Goal: Task Accomplishment & Management: Complete application form

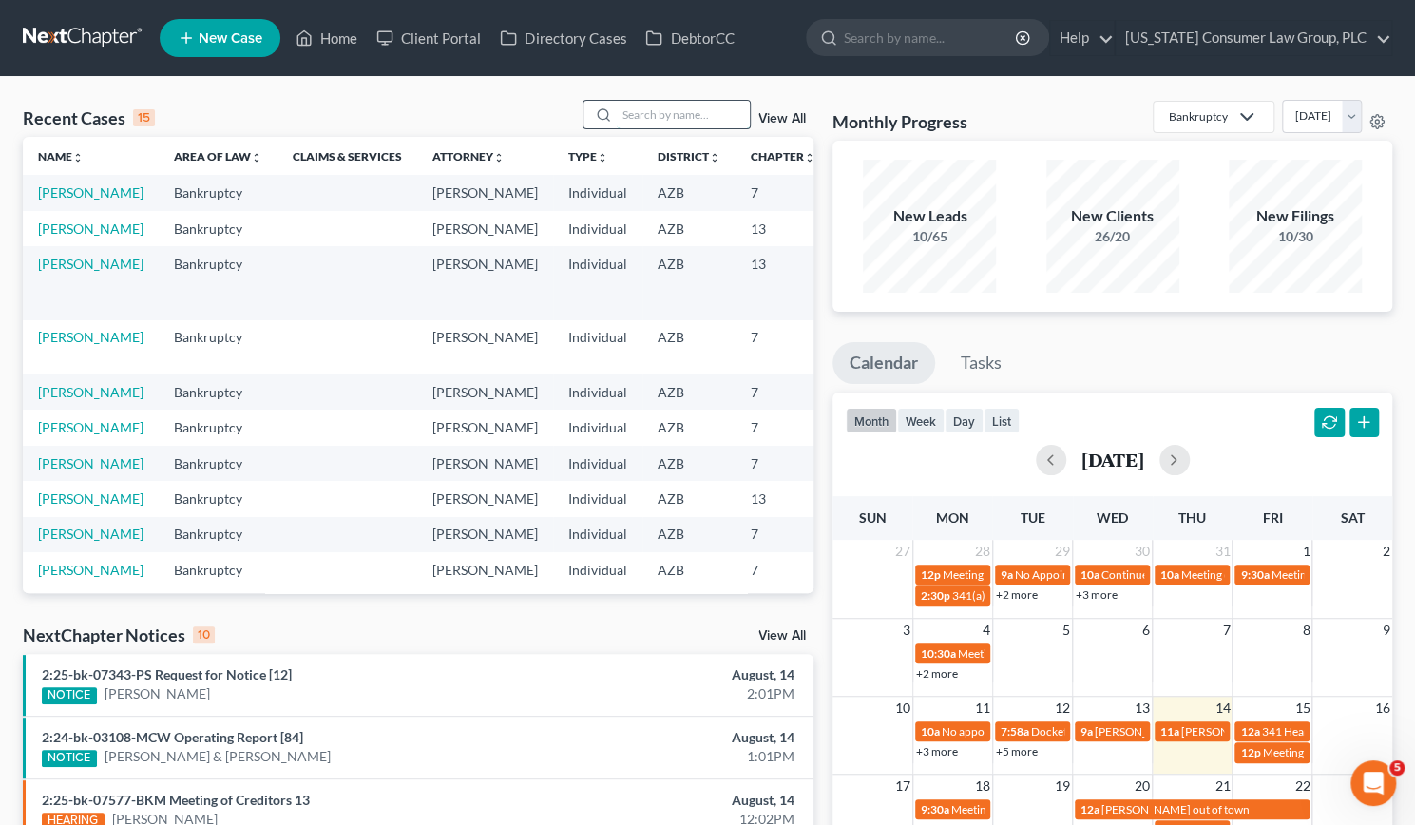
click at [673, 108] on input "search" at bounding box center [683, 115] width 133 height 28
type input "[PERSON_NAME]"
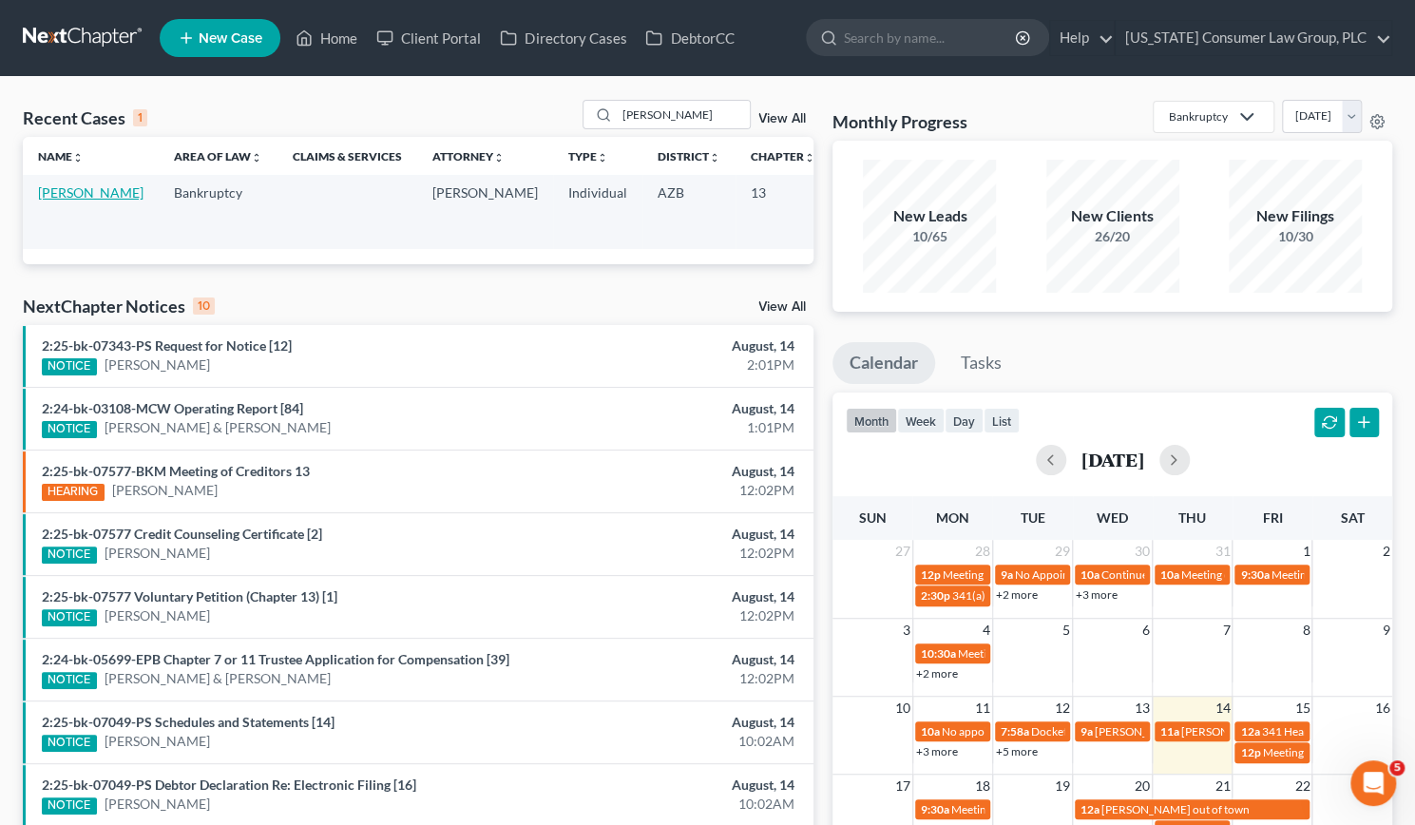
click at [61, 200] on link "[PERSON_NAME]" at bounding box center [90, 192] width 105 height 16
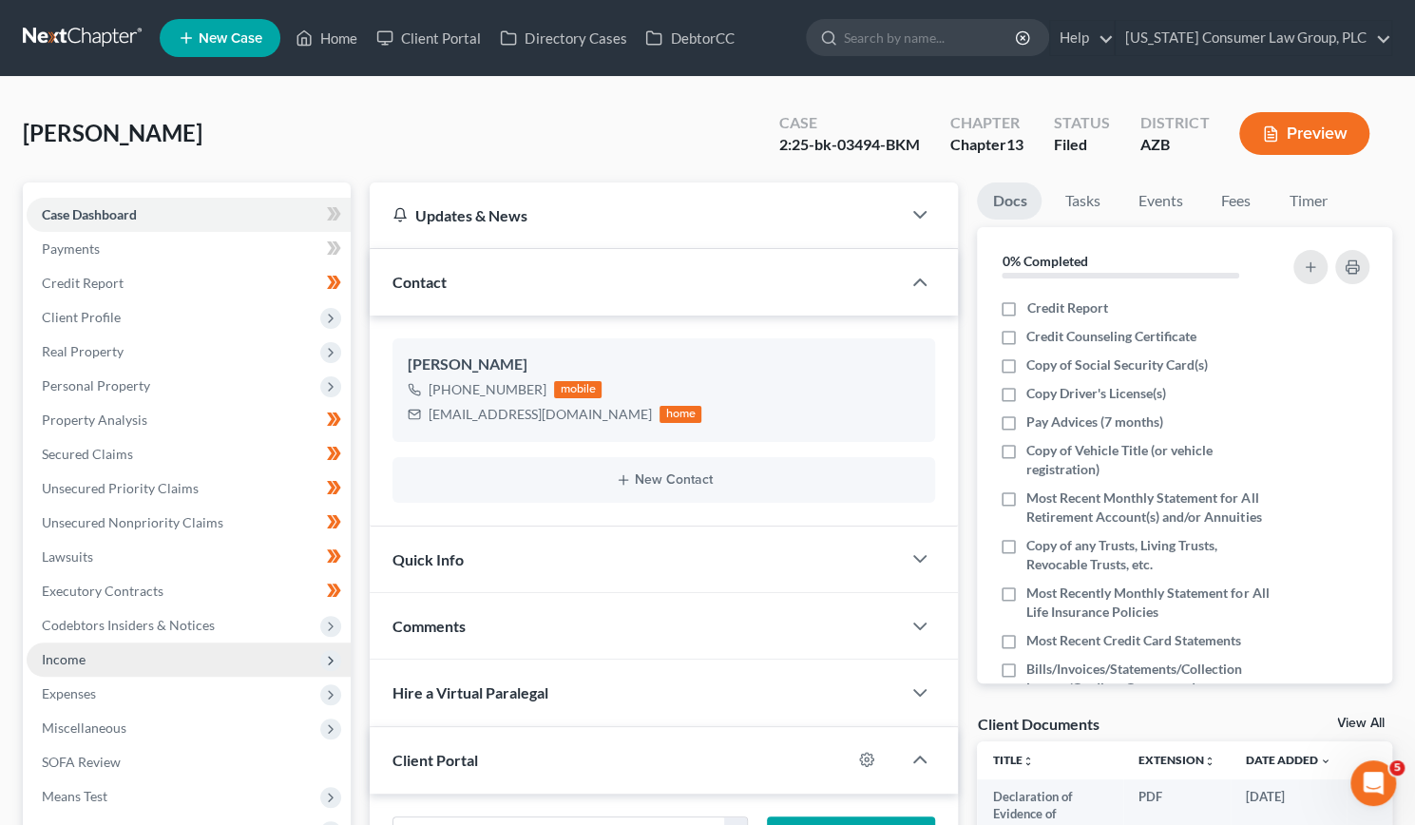
click at [89, 657] on span "Income" at bounding box center [189, 659] width 324 height 34
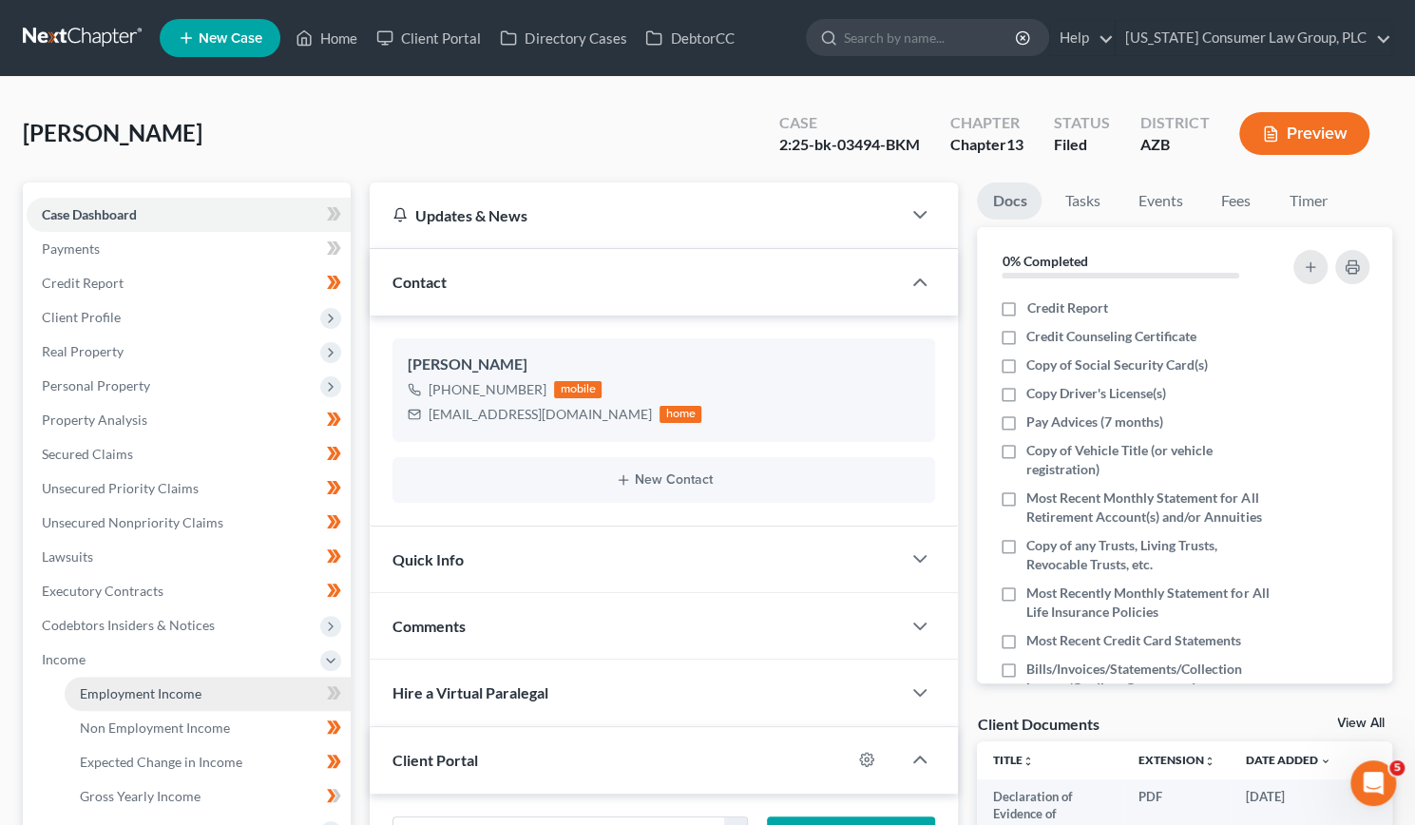
click at [117, 695] on span "Employment Income" at bounding box center [141, 693] width 122 height 16
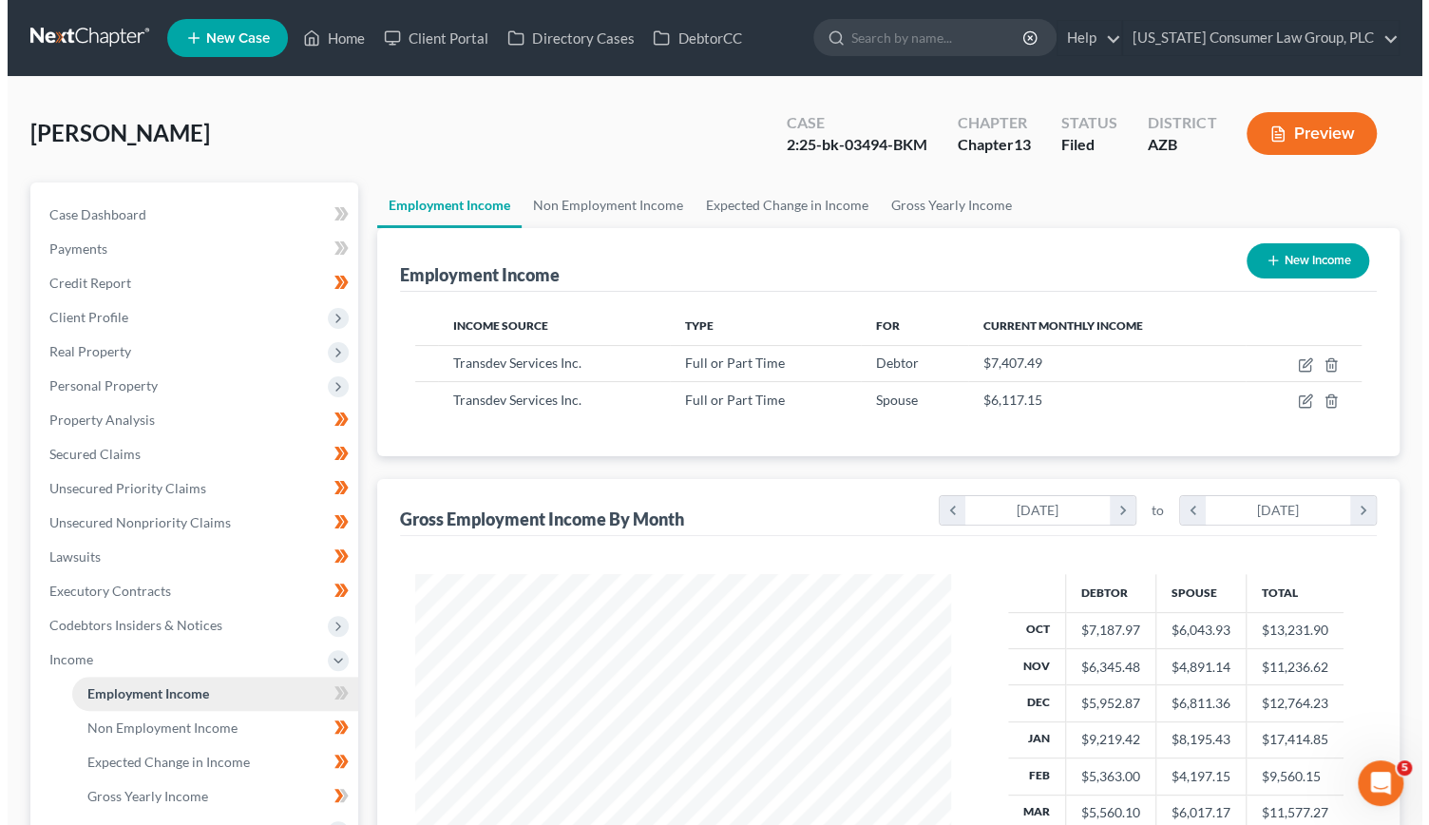
scroll to position [338, 574]
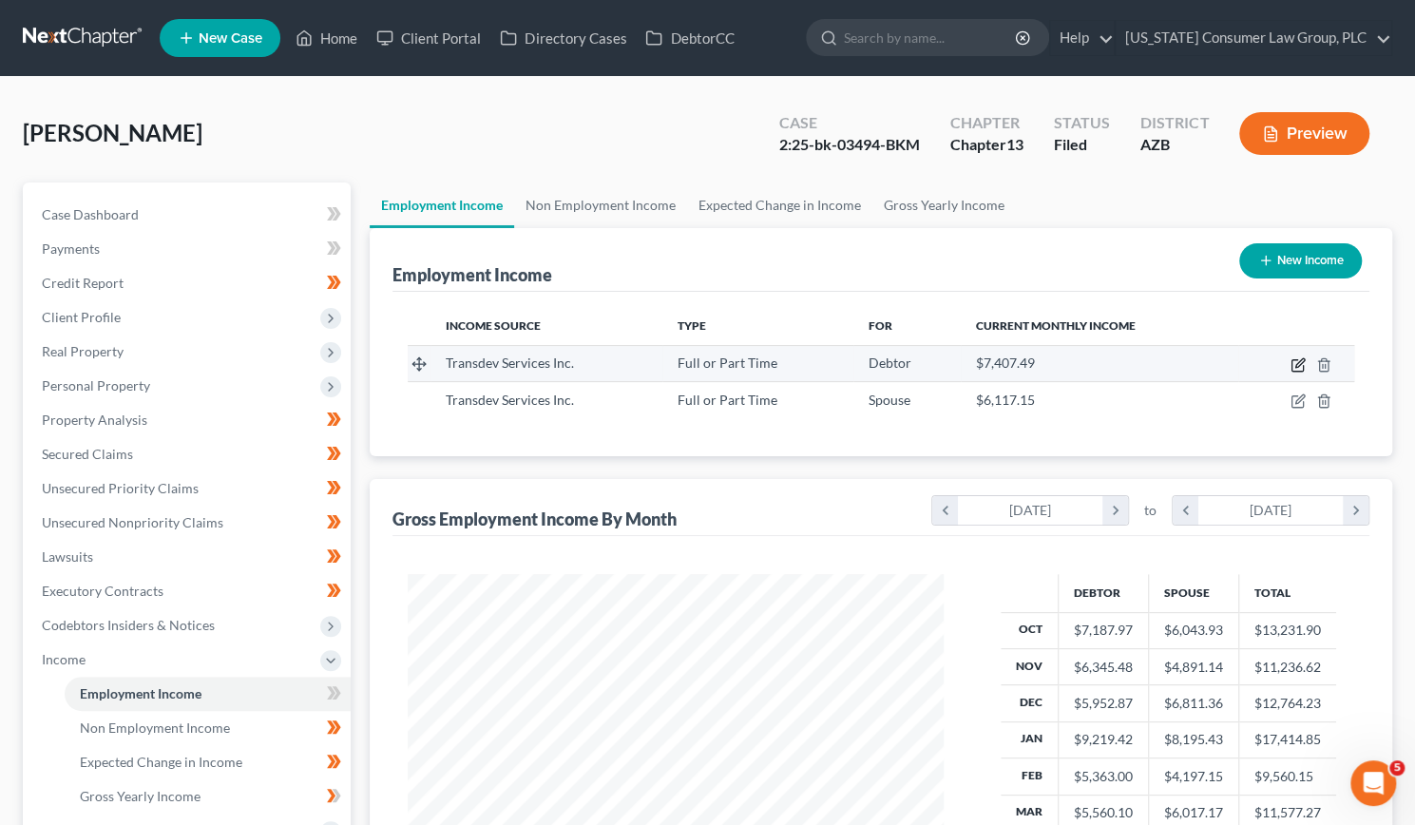
click at [1293, 369] on icon "button" at bounding box center [1297, 364] width 15 height 15
select select "0"
select select "3"
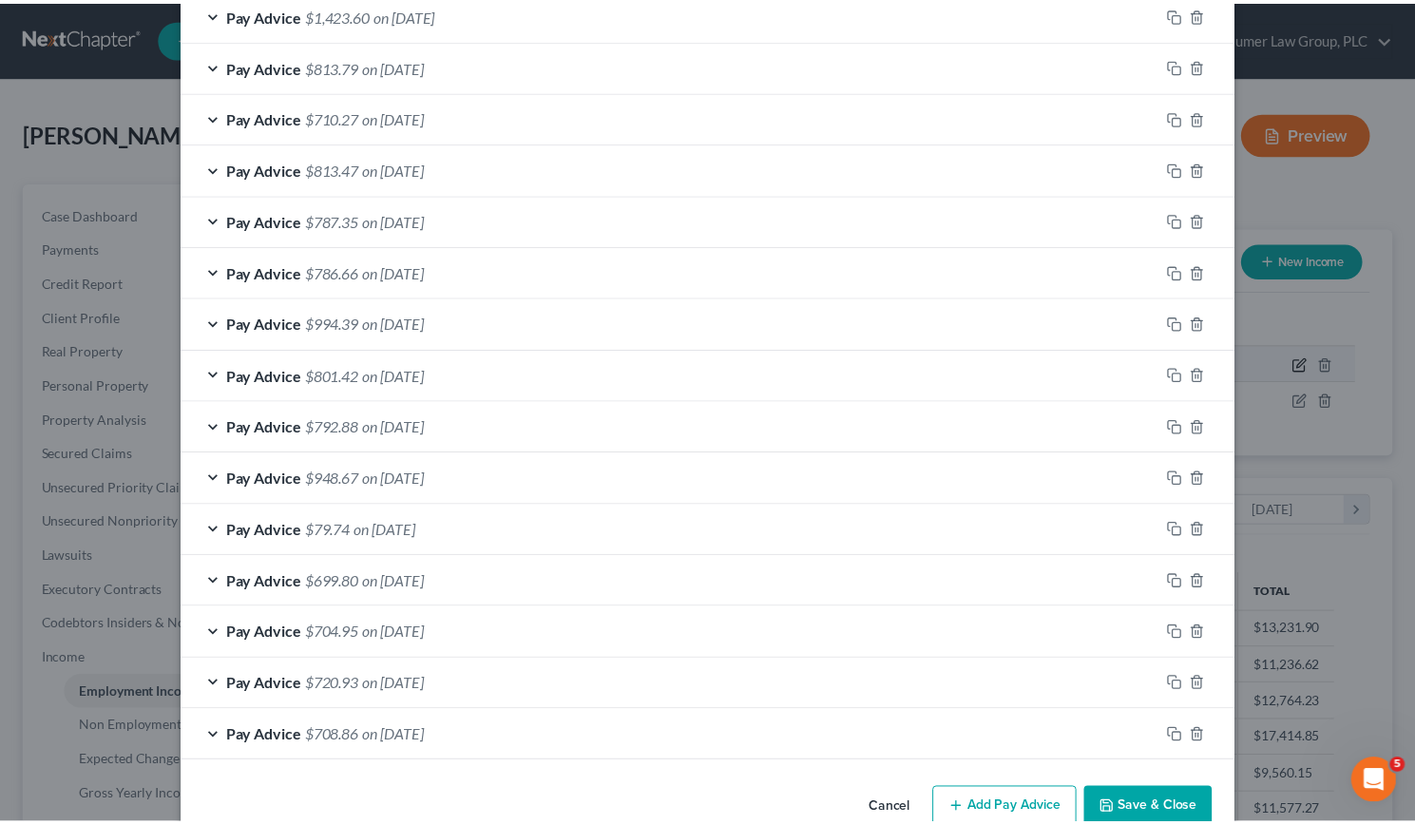
scroll to position [1355, 0]
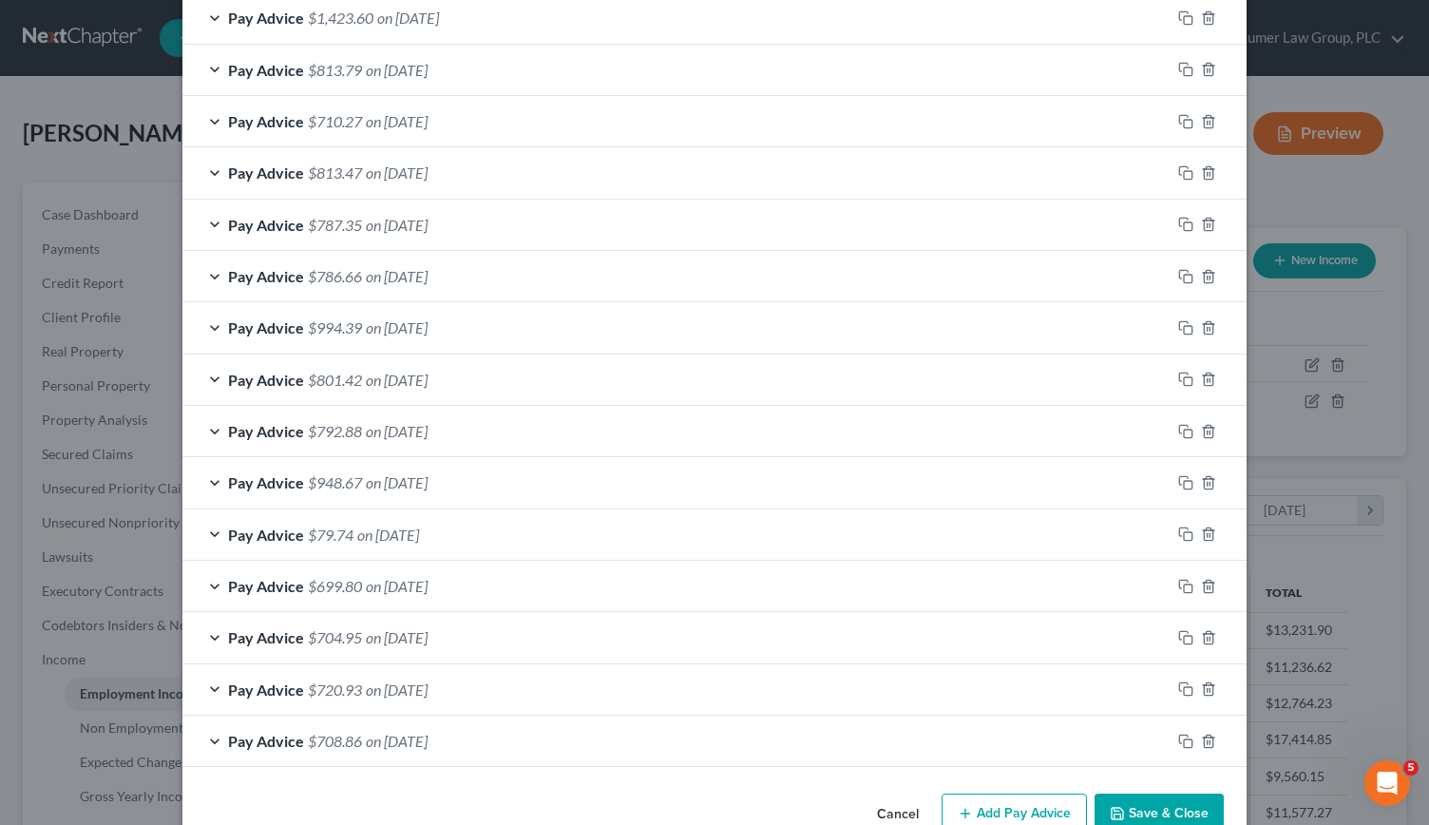
click at [1131, 803] on button "Save & Close" at bounding box center [1159, 813] width 129 height 40
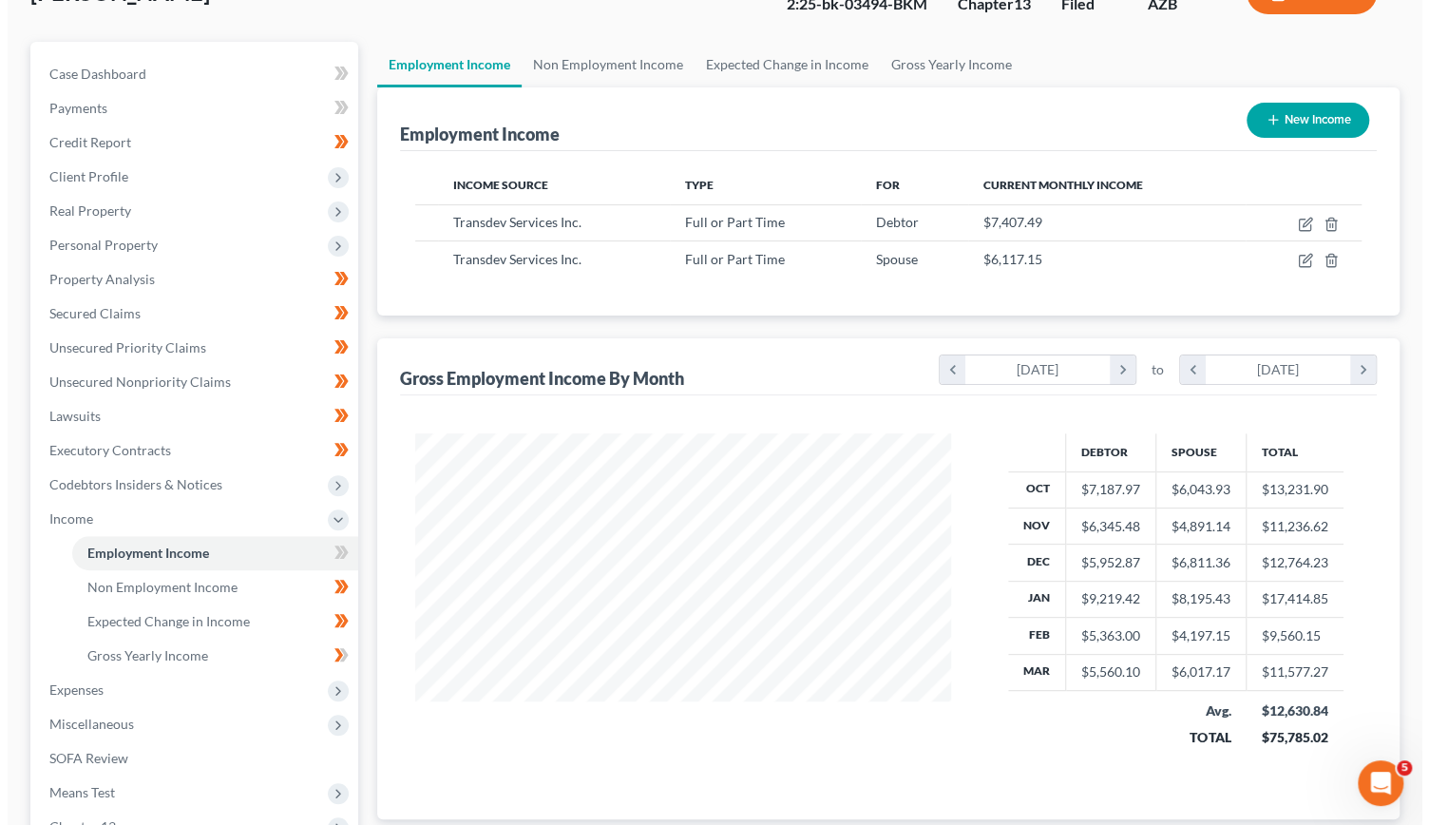
scroll to position [131, 0]
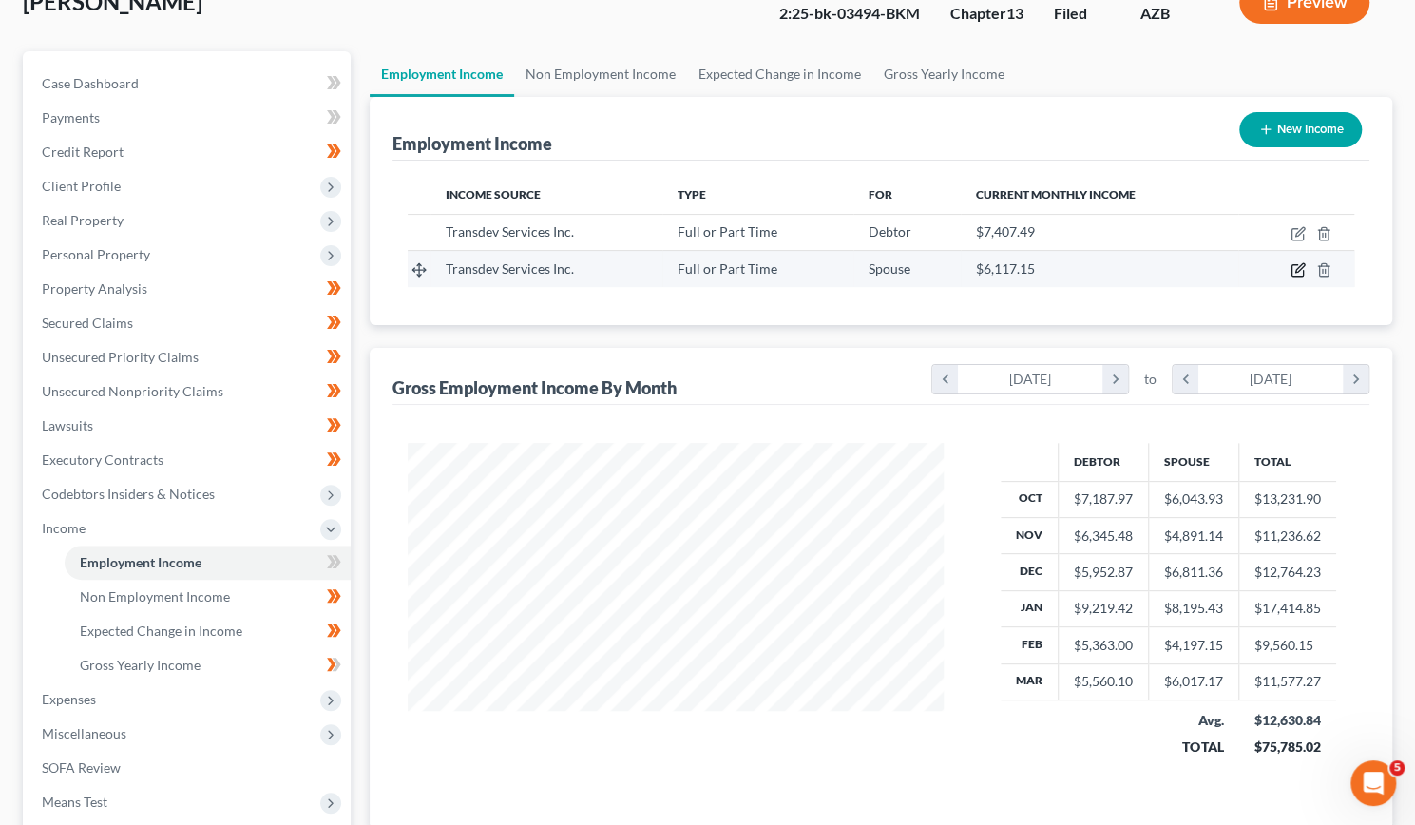
click at [1294, 267] on icon "button" at bounding box center [1297, 269] width 15 height 15
select select "0"
select select "3"
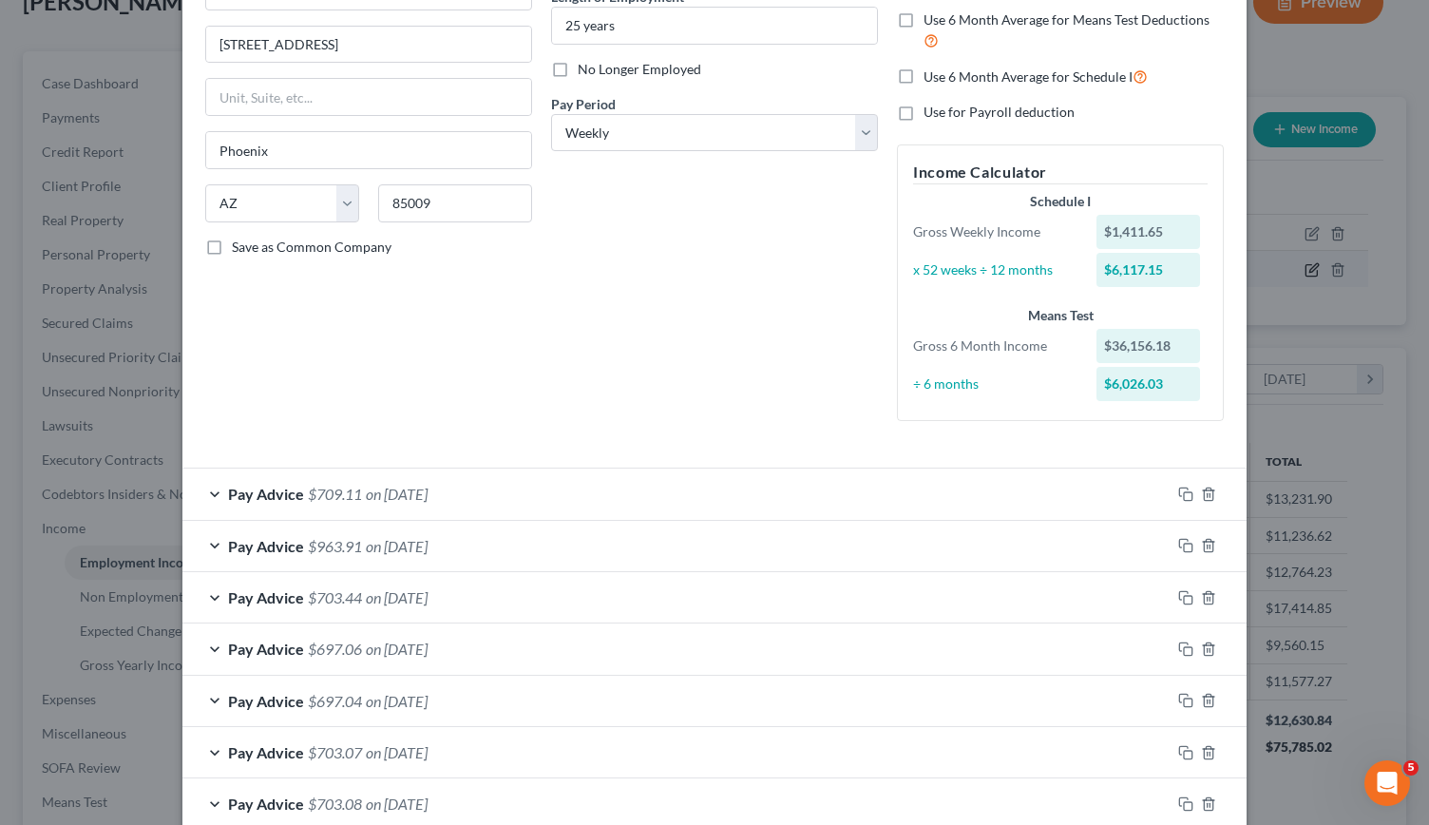
scroll to position [208, 0]
click at [977, 486] on div "Pay Advice $709.11 on [DATE]" at bounding box center [676, 493] width 988 height 50
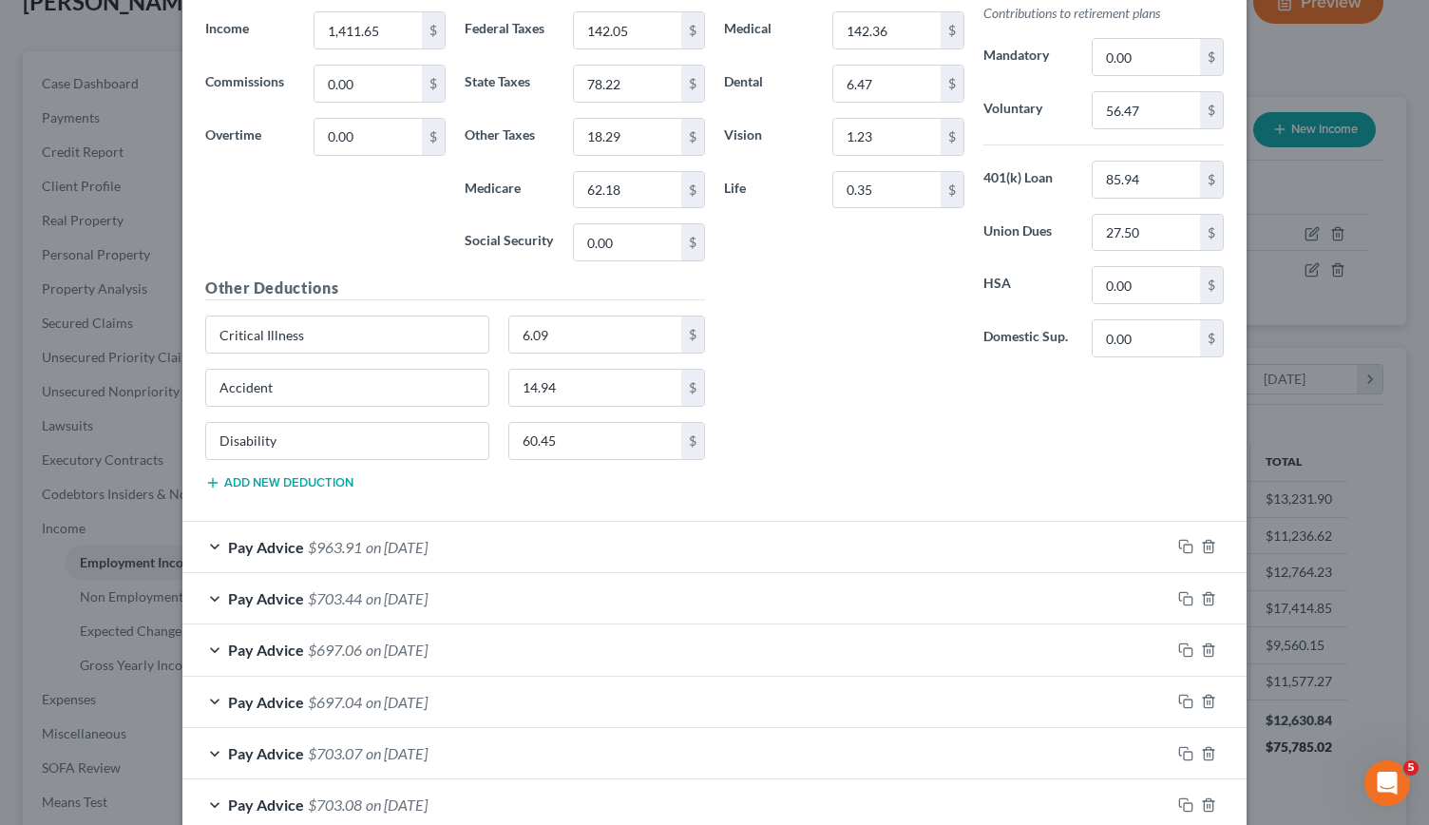
scroll to position [887, 0]
click at [772, 544] on div "Pay Advice $963.91 on [DATE]" at bounding box center [676, 545] width 988 height 50
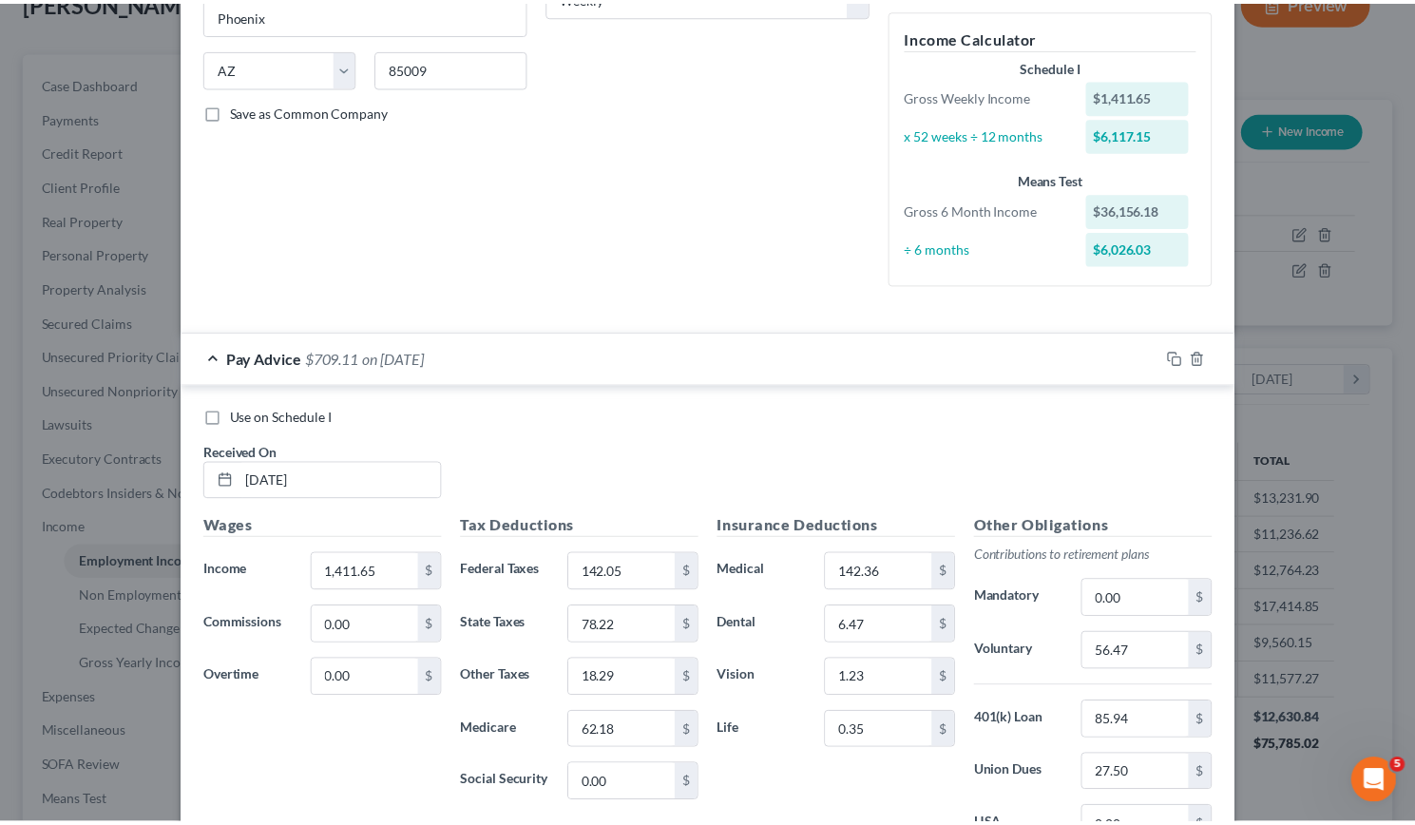
scroll to position [0, 0]
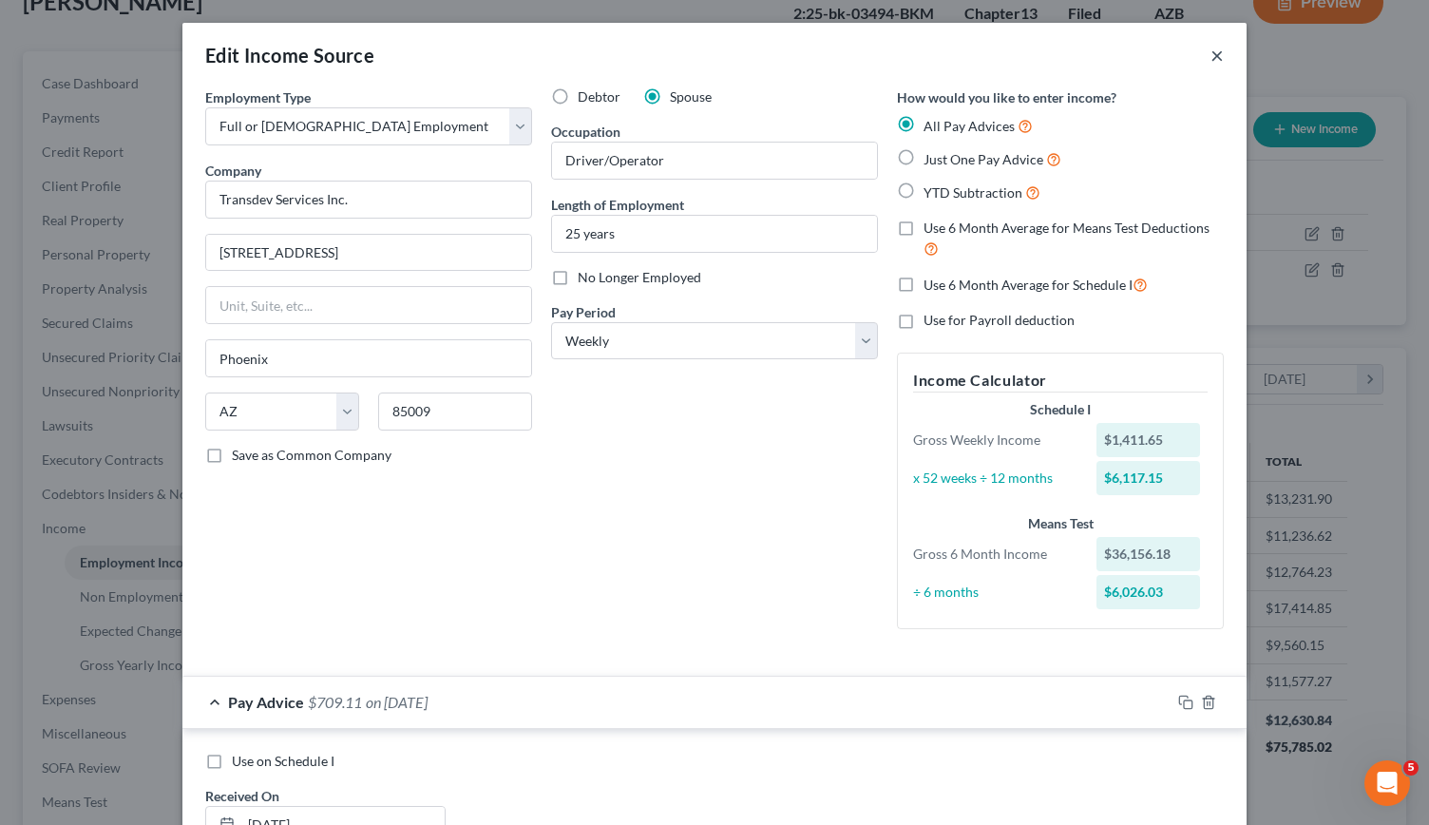
click at [1210, 52] on button "×" at bounding box center [1216, 55] width 13 height 23
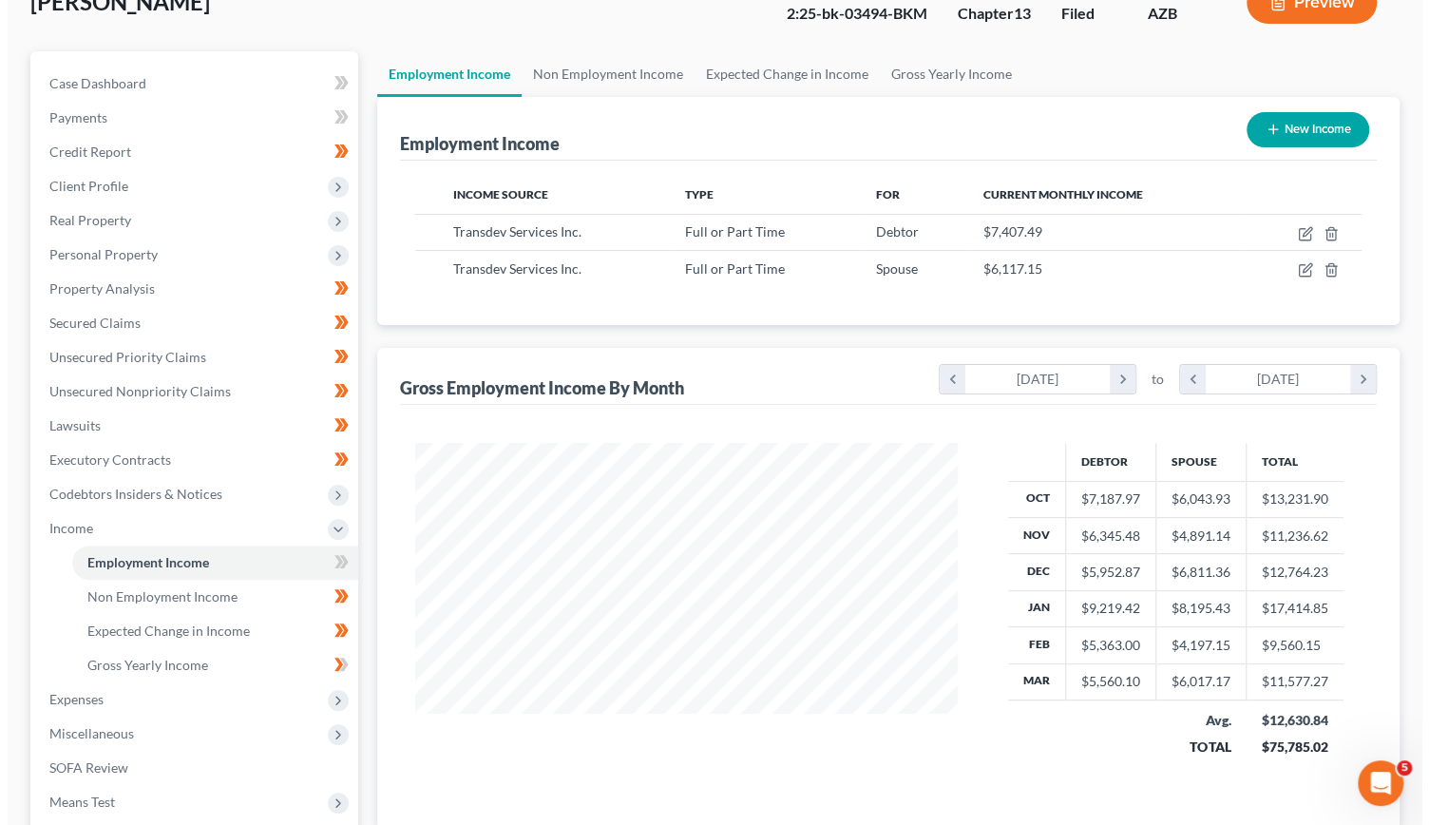
scroll to position [949805, 949570]
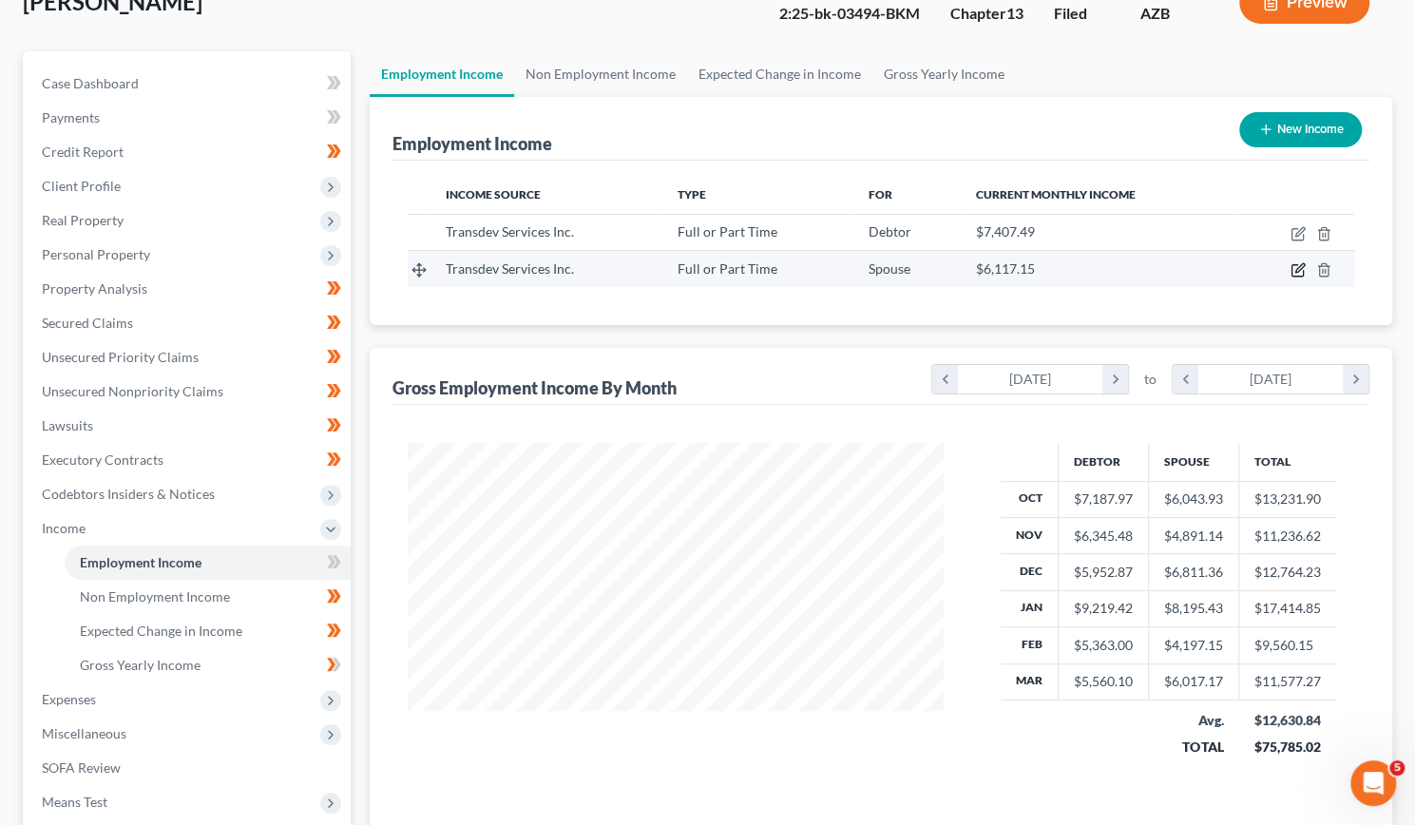
click at [1298, 273] on icon "button" at bounding box center [1297, 269] width 15 height 15
select select "0"
select select "3"
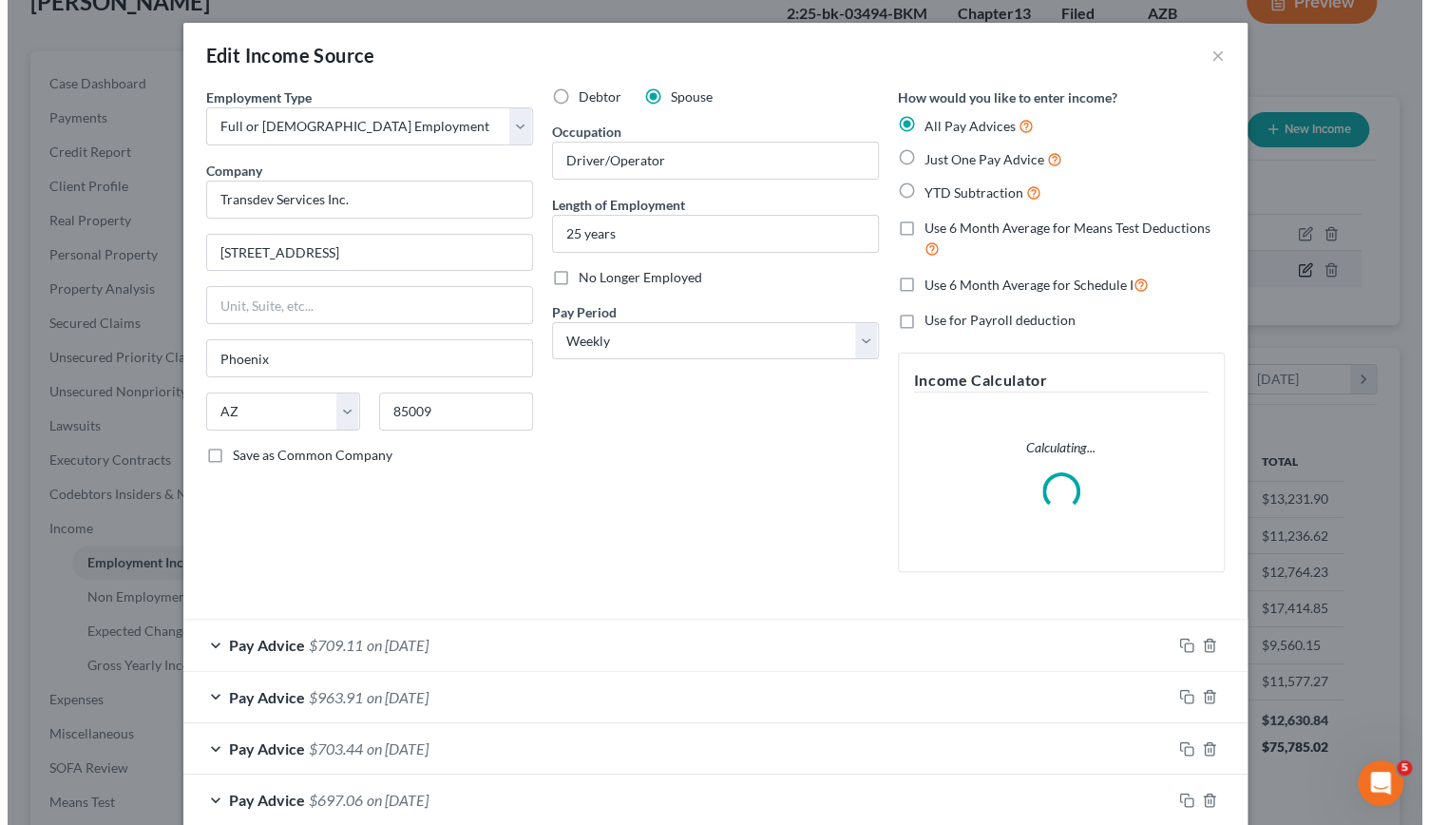
scroll to position [338, 580]
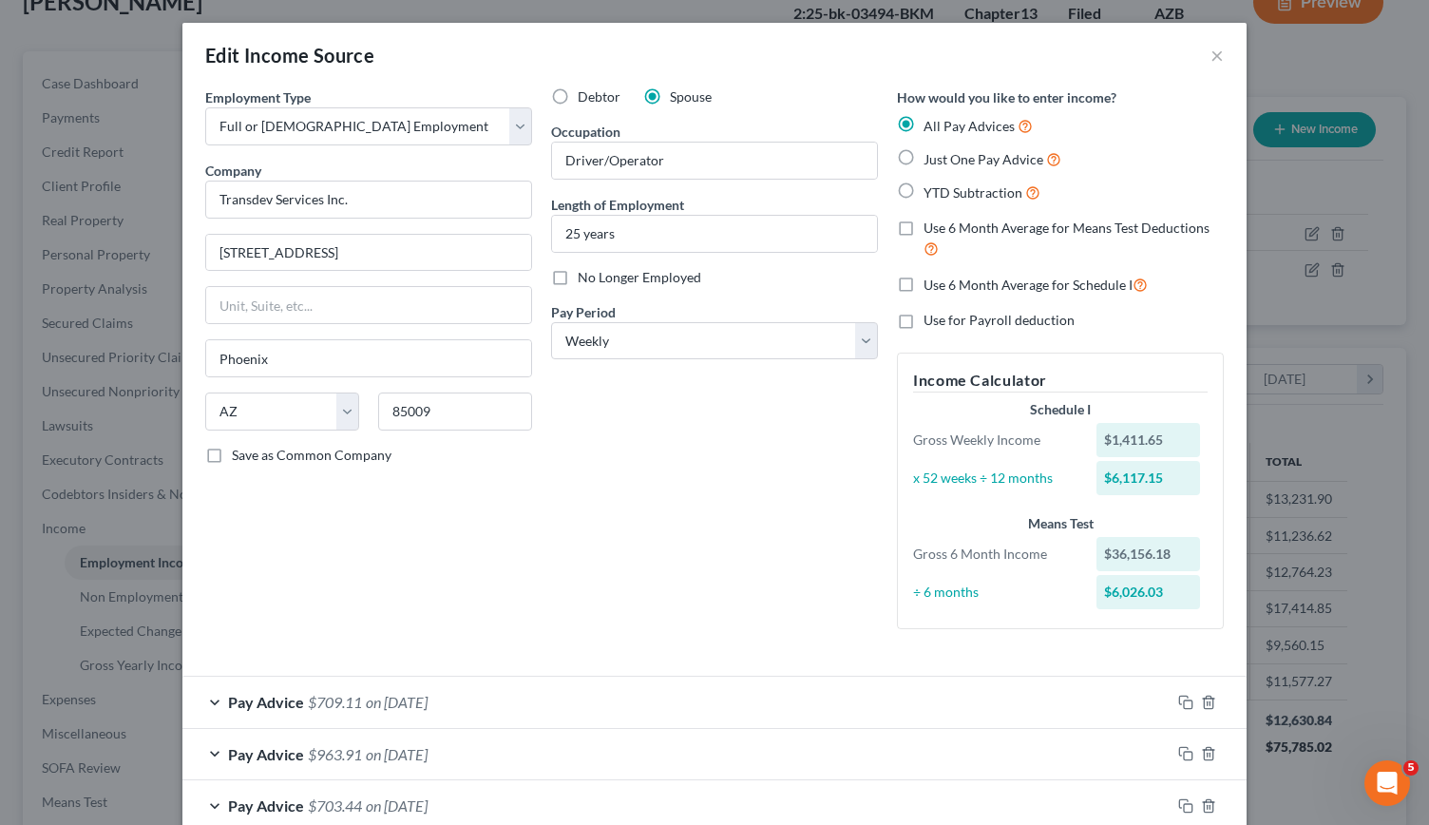
click at [1100, 645] on div "Employment Type * Select Full or [DEMOGRAPHIC_DATA] Employment Self Employment …" at bounding box center [715, 373] width 1038 height 573
click at [1082, 696] on div "Pay Advice $709.11 on [DATE]" at bounding box center [676, 702] width 988 height 50
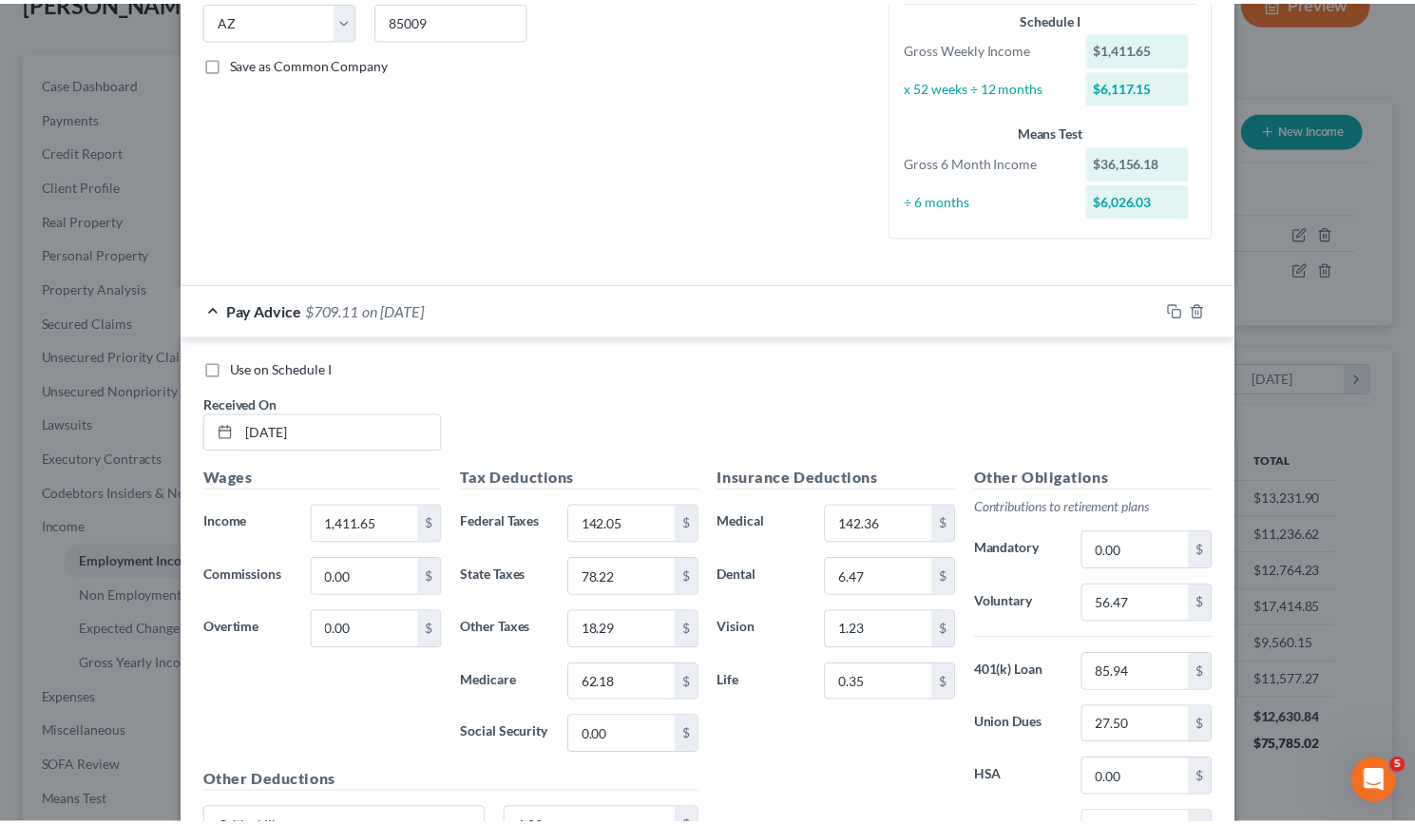
scroll to position [0, 0]
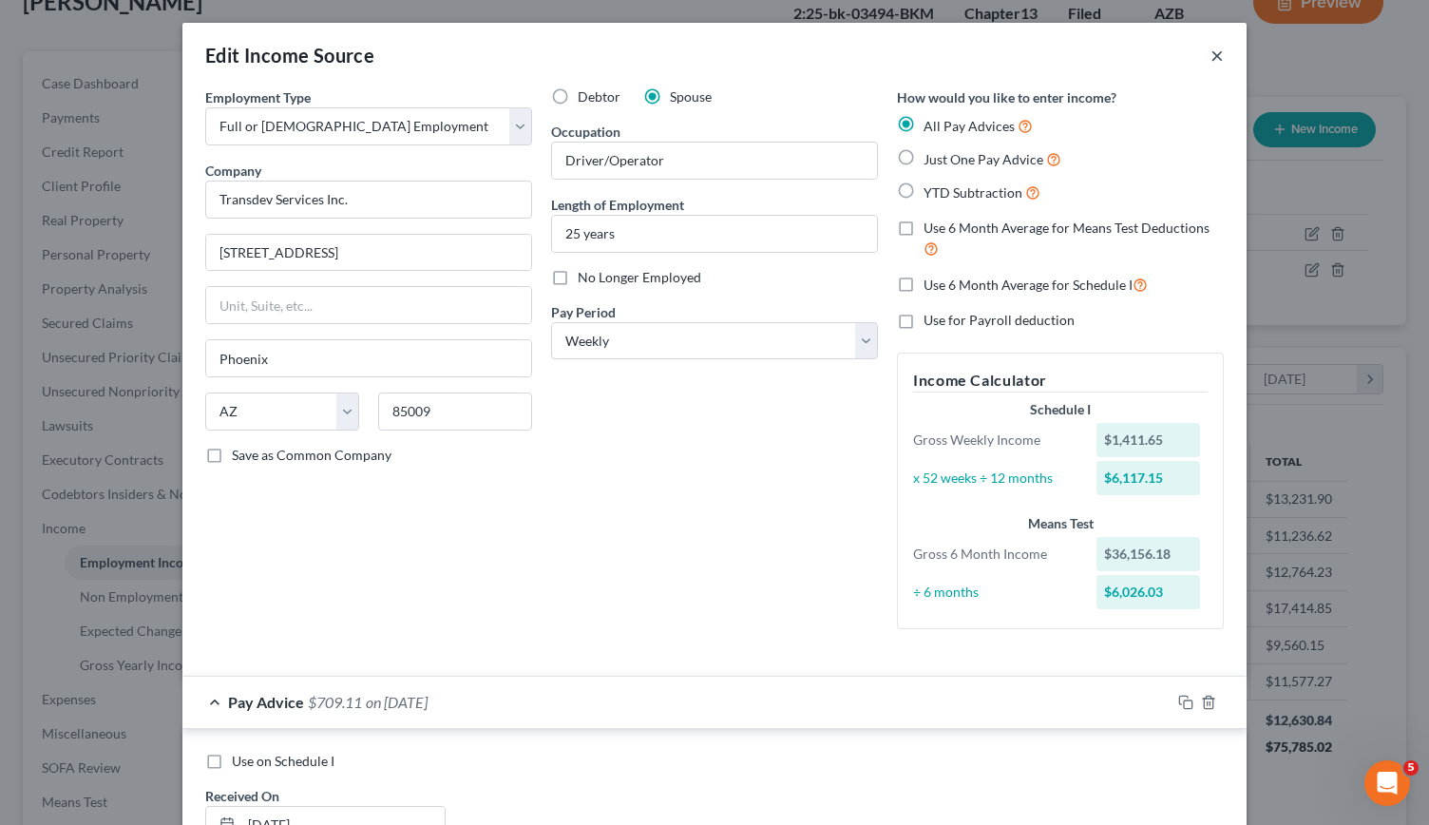
click at [1210, 56] on button "×" at bounding box center [1216, 55] width 13 height 23
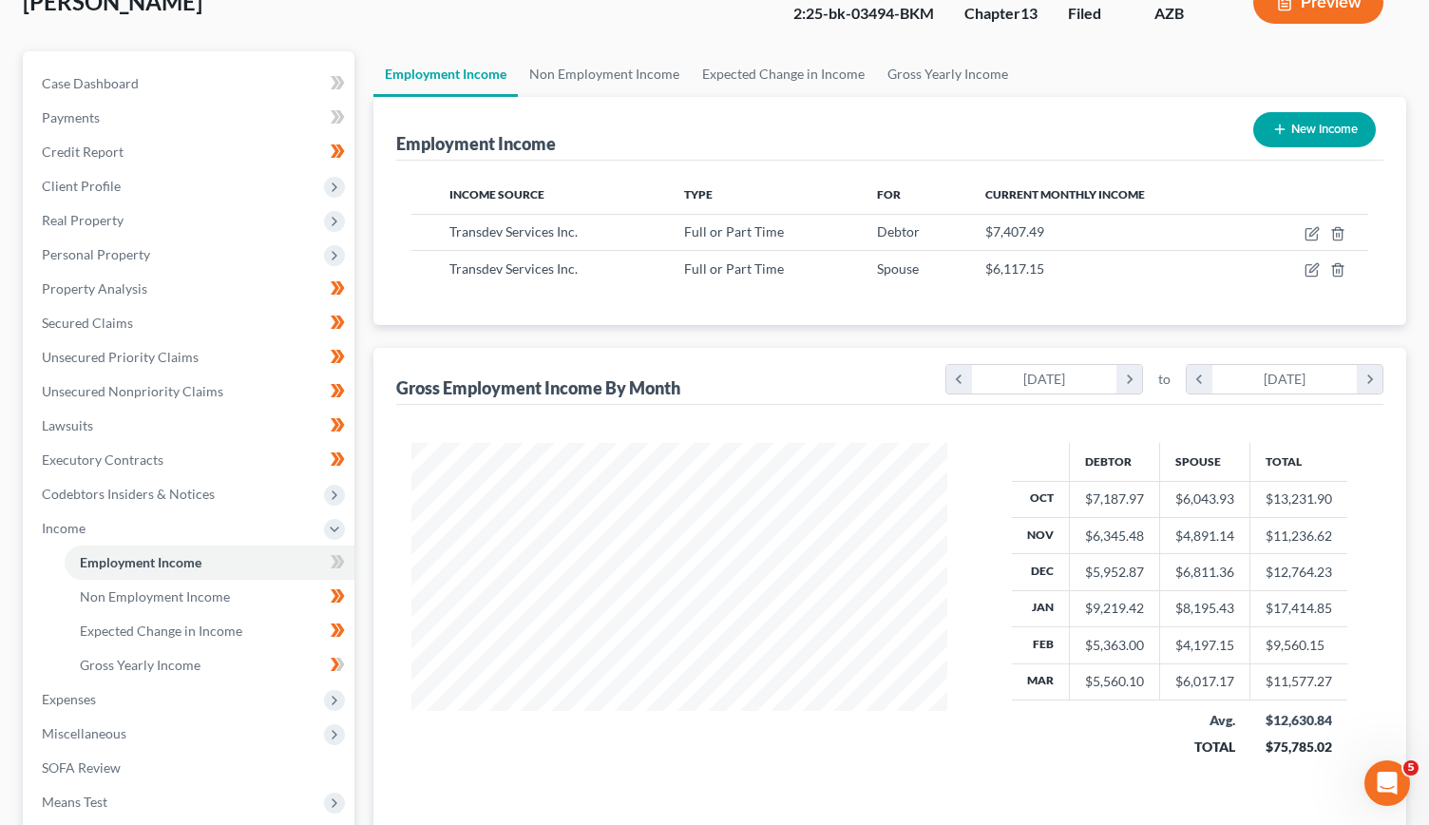
scroll to position [949805, 949570]
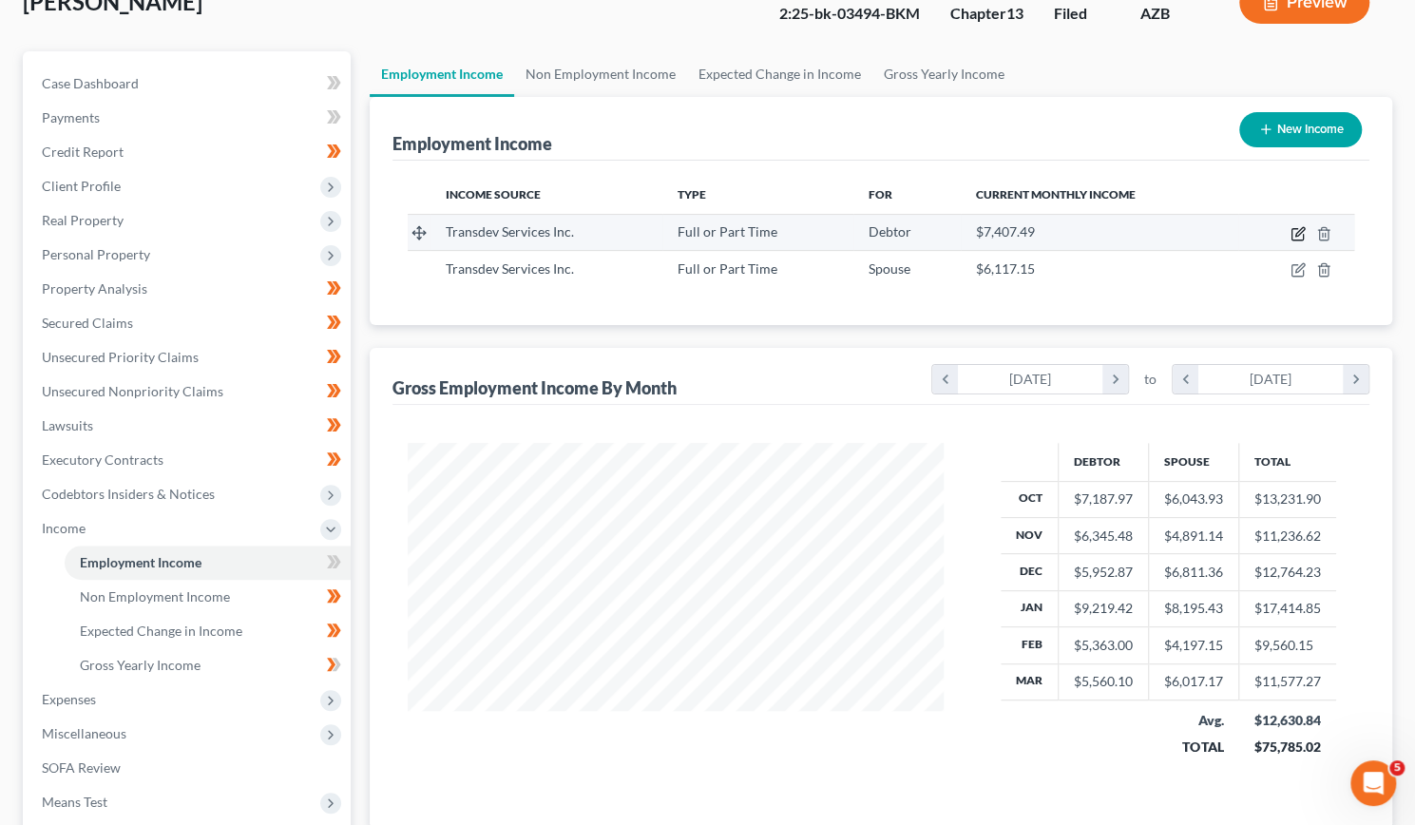
click at [1297, 229] on icon "button" at bounding box center [1297, 233] width 15 height 15
select select "0"
select select "3"
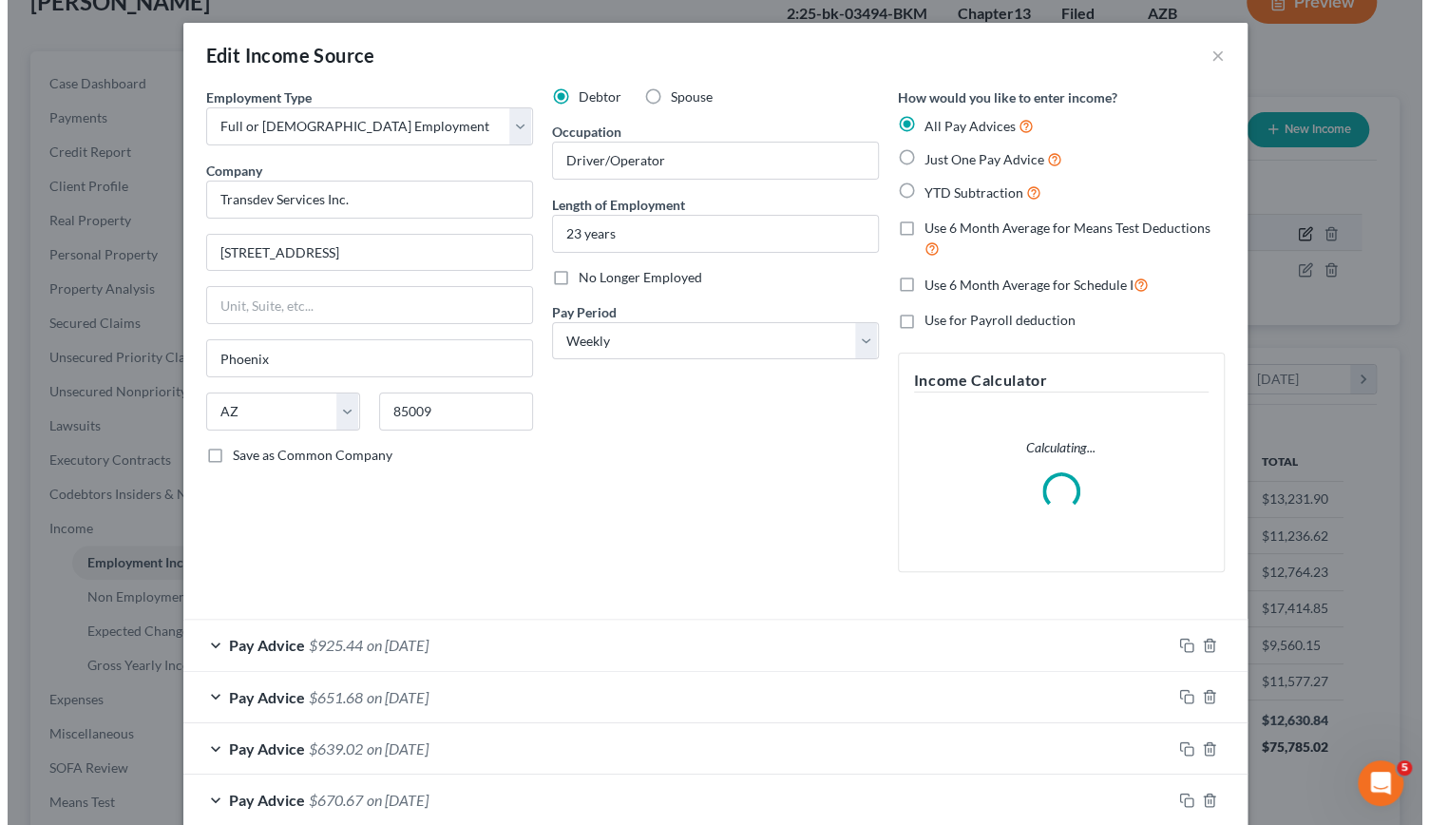
scroll to position [338, 580]
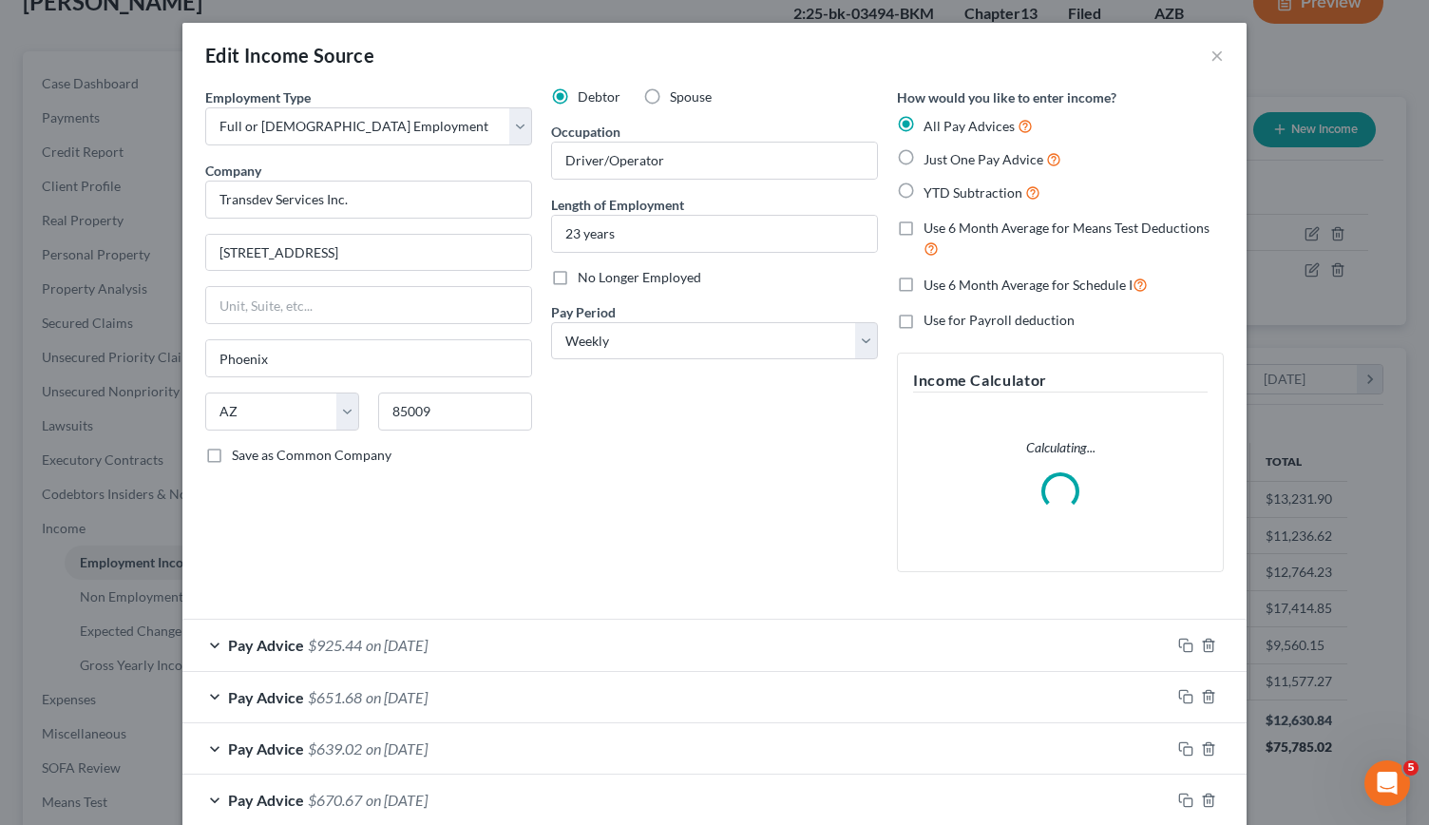
click at [640, 656] on div "Pay Advice $925.44 on [DATE]" at bounding box center [676, 644] width 988 height 50
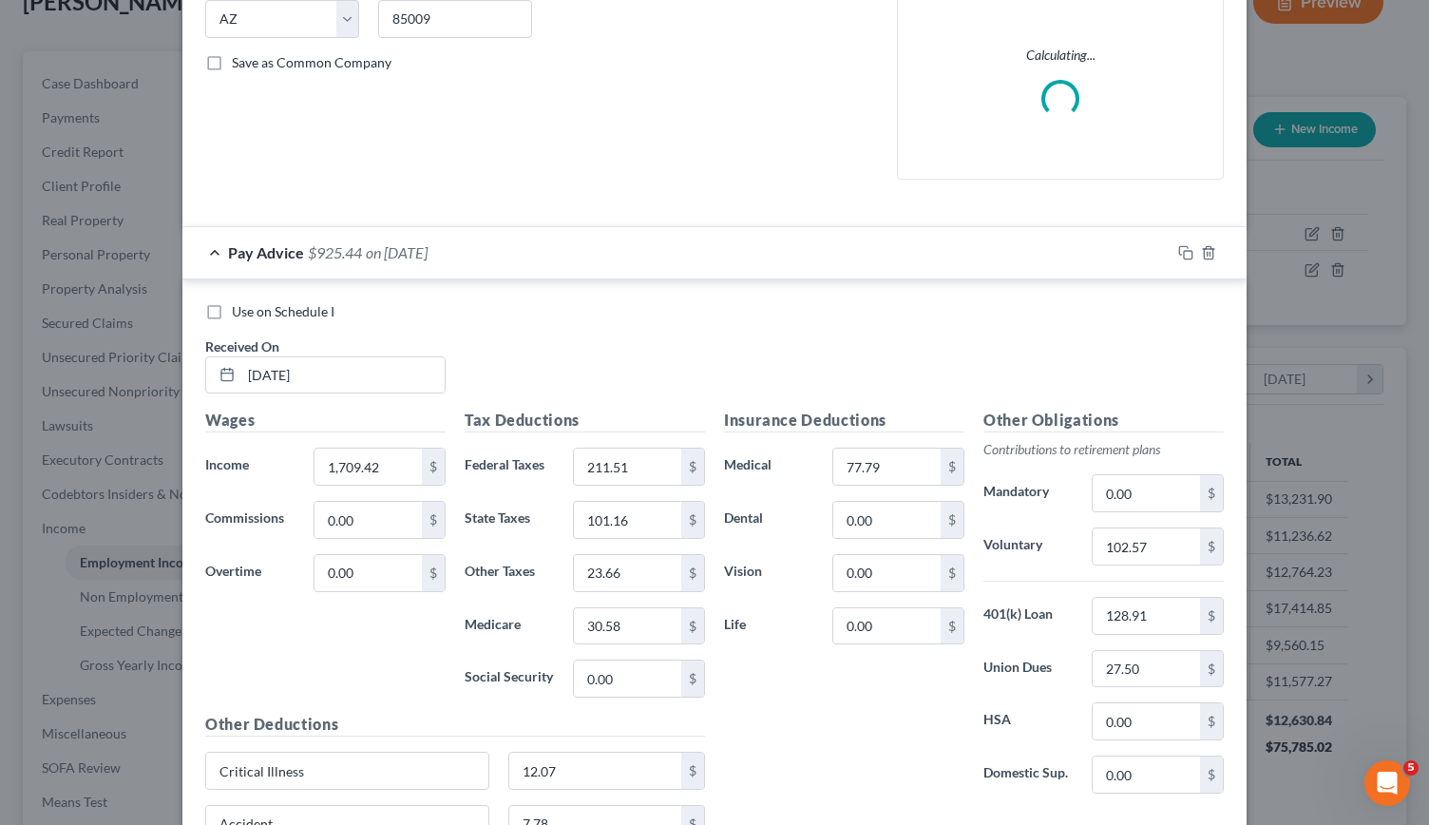
scroll to position [393, 0]
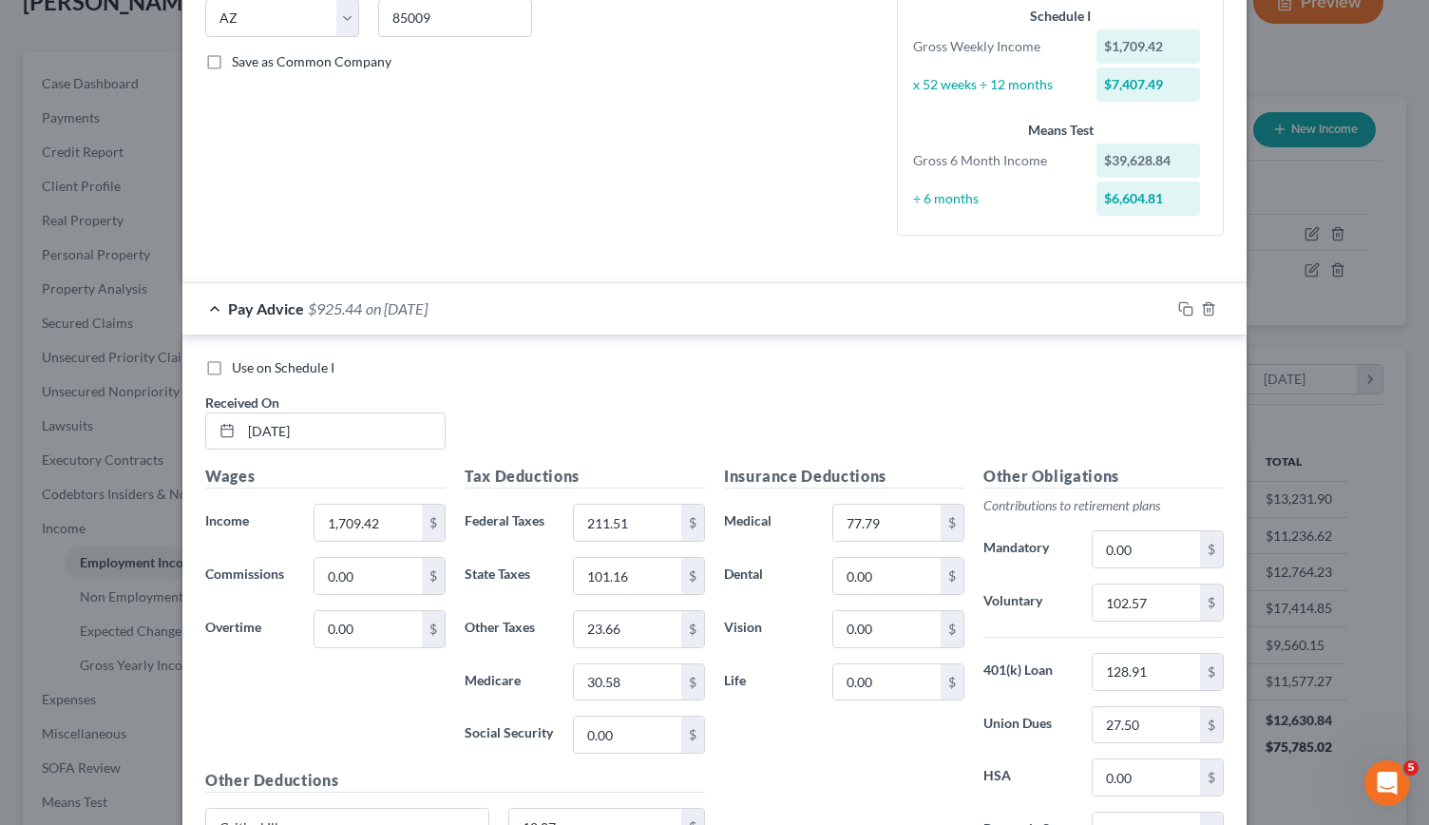
drag, startPoint x: 640, startPoint y: 656, endPoint x: 499, endPoint y: 119, distance: 555.2
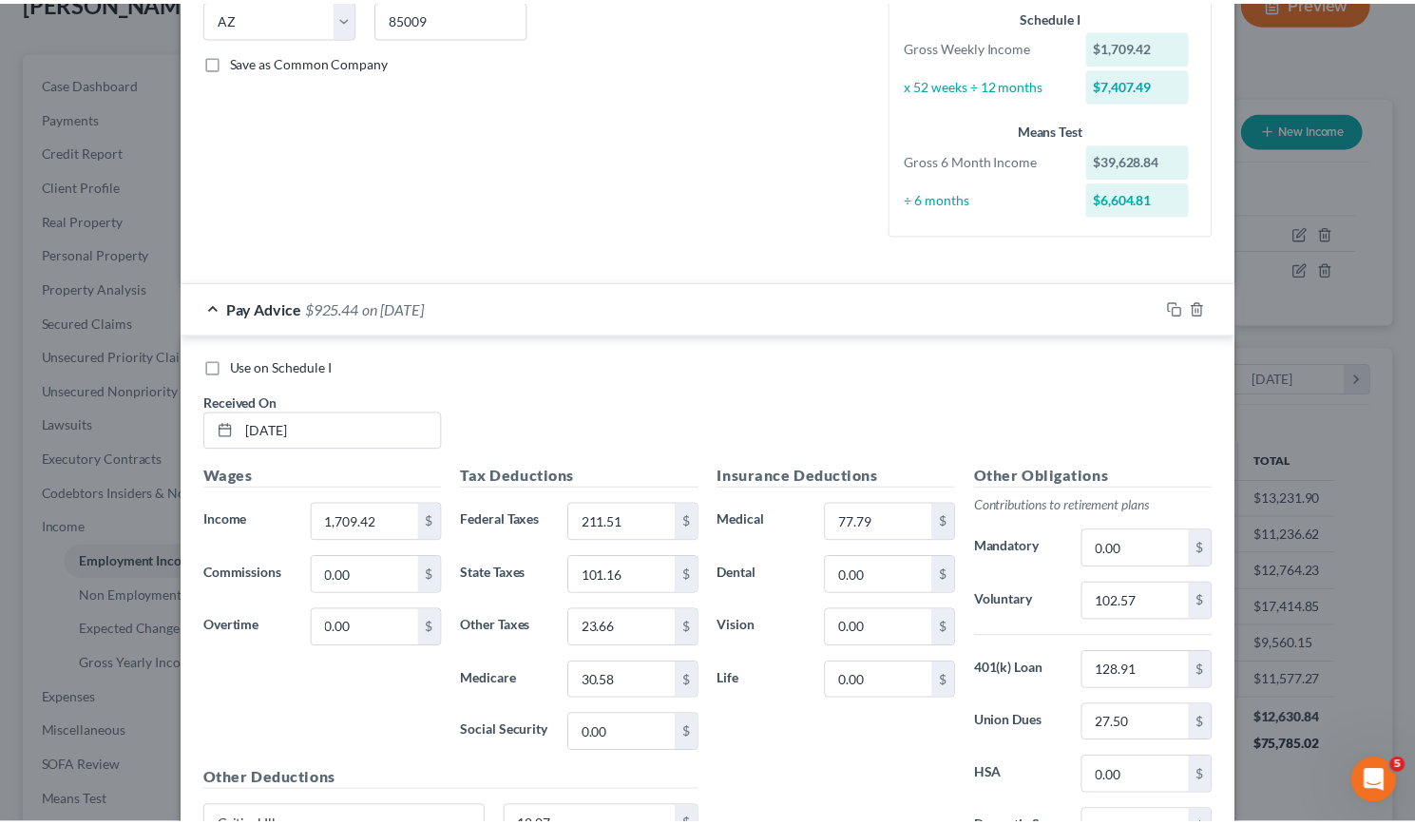
scroll to position [0, 0]
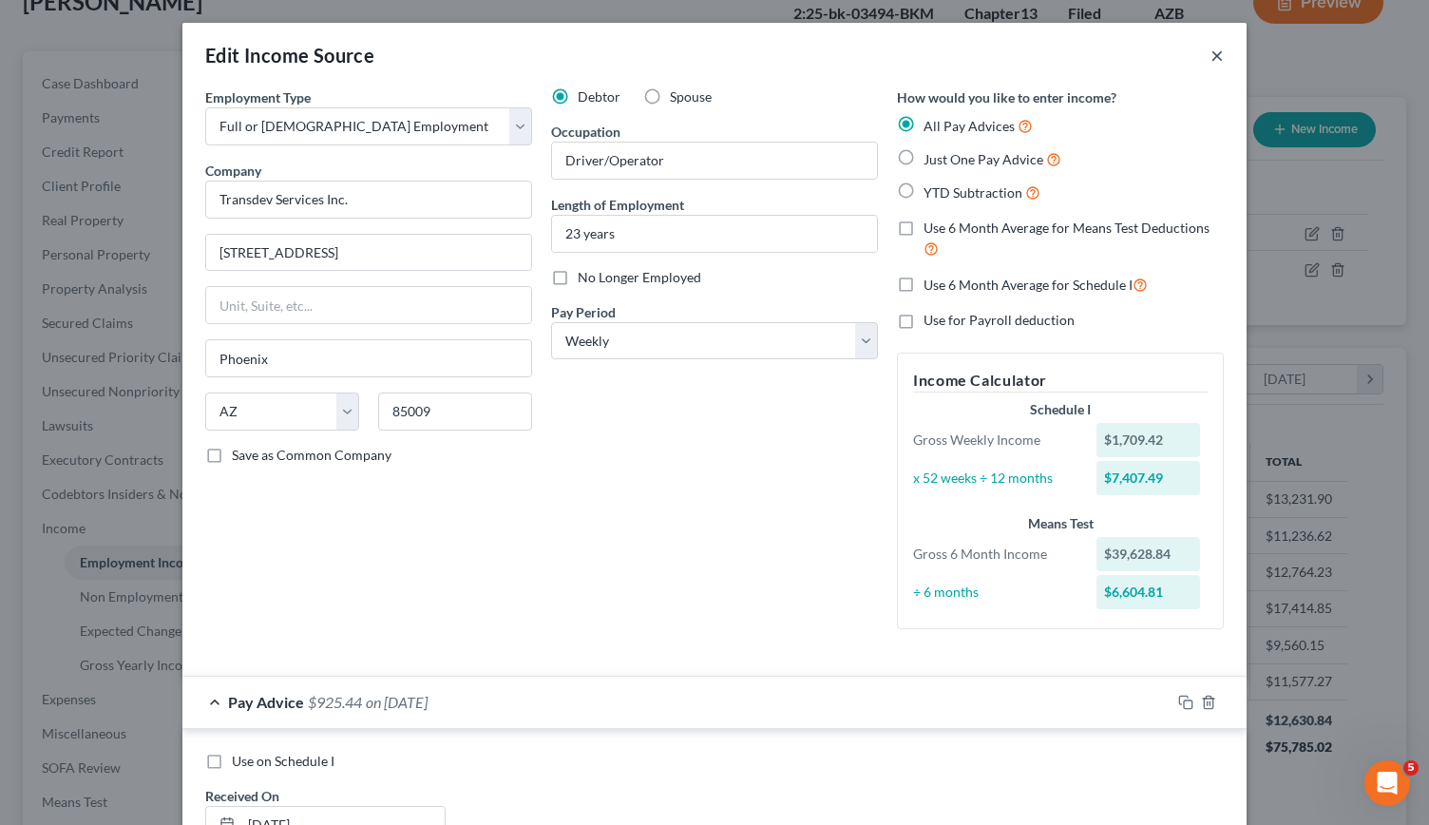
click at [1210, 56] on button "×" at bounding box center [1216, 55] width 13 height 23
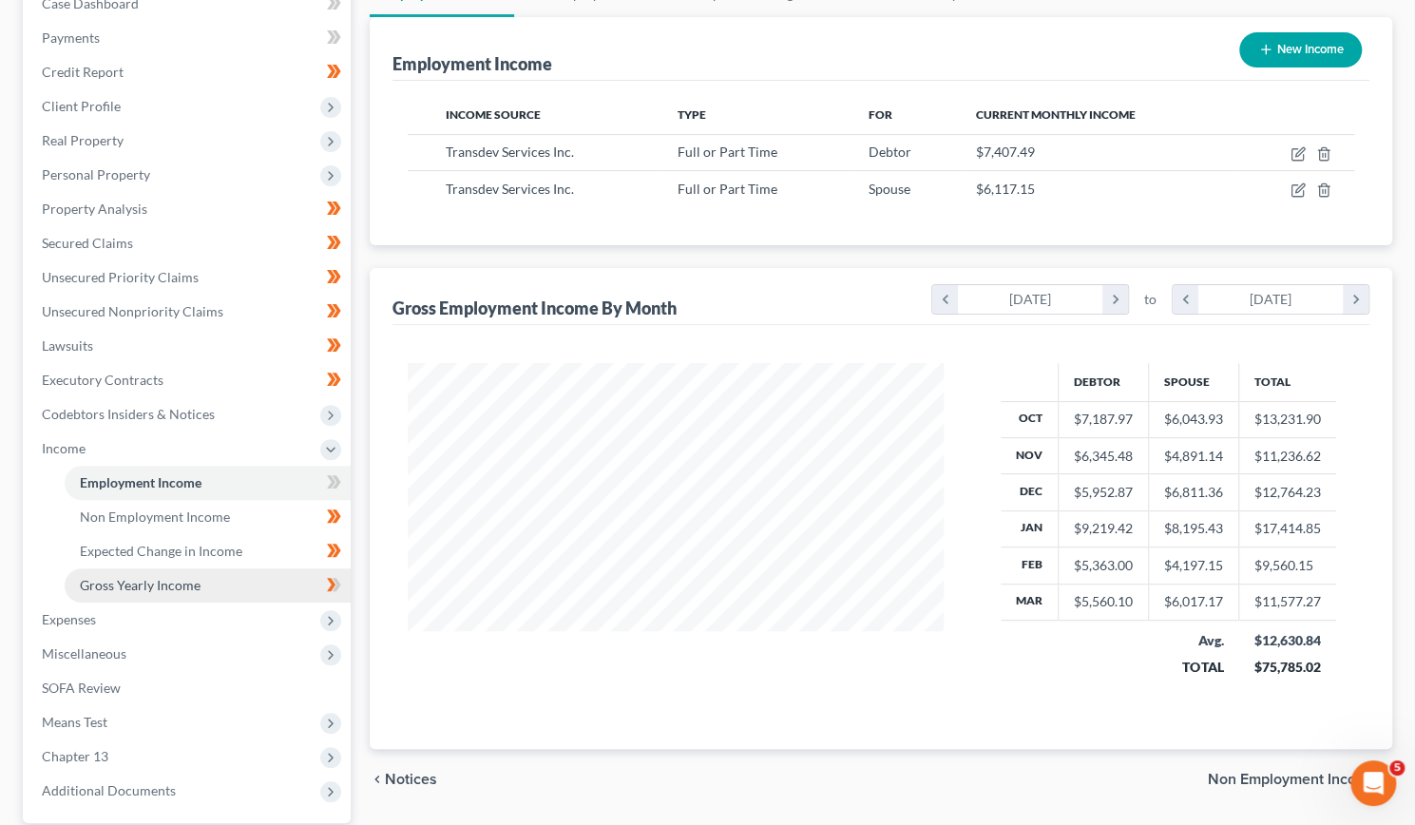
scroll to position [388, 0]
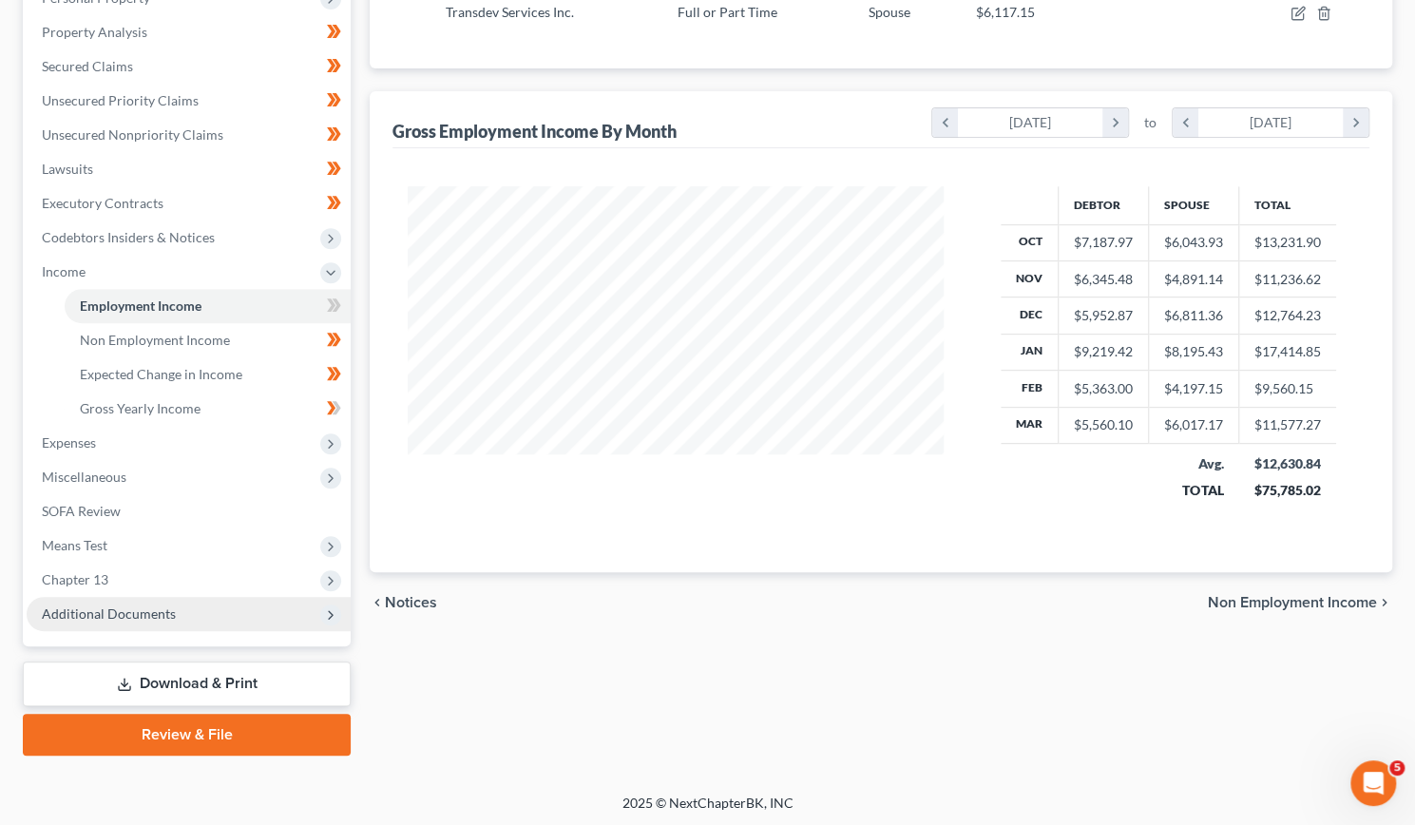
click at [118, 605] on span "Additional Documents" at bounding box center [109, 613] width 134 height 16
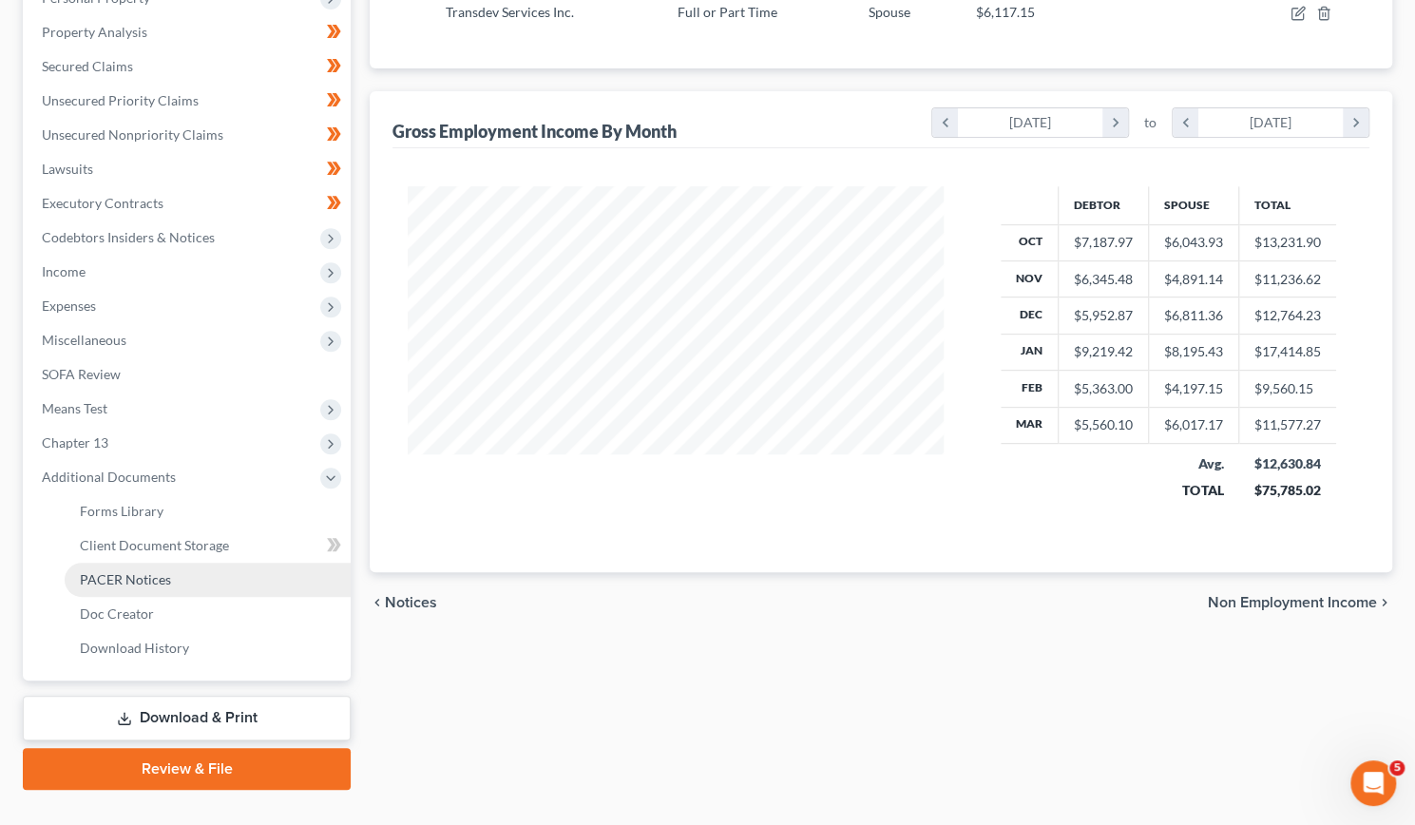
click at [139, 582] on span "PACER Notices" at bounding box center [125, 579] width 91 height 16
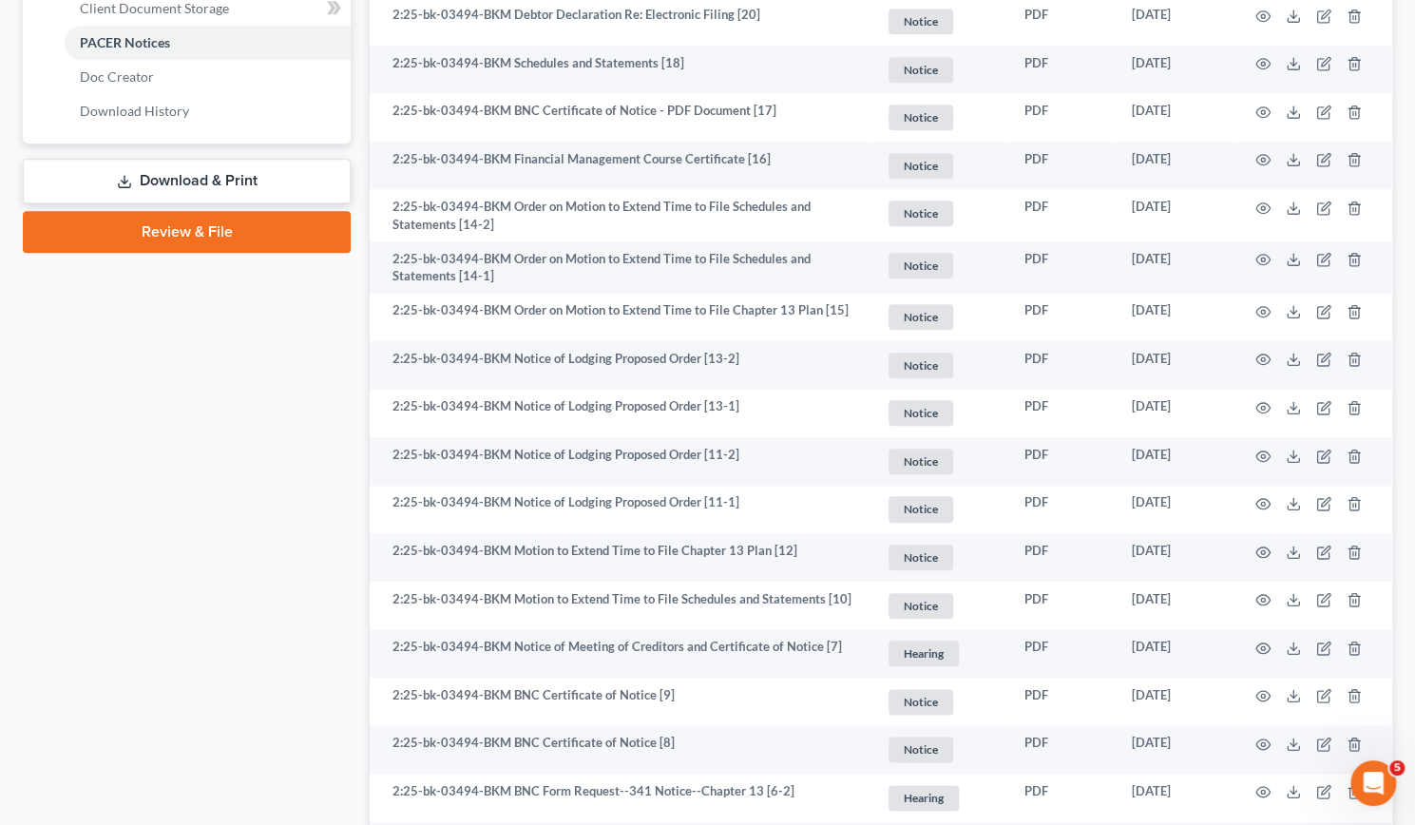
scroll to position [925, 0]
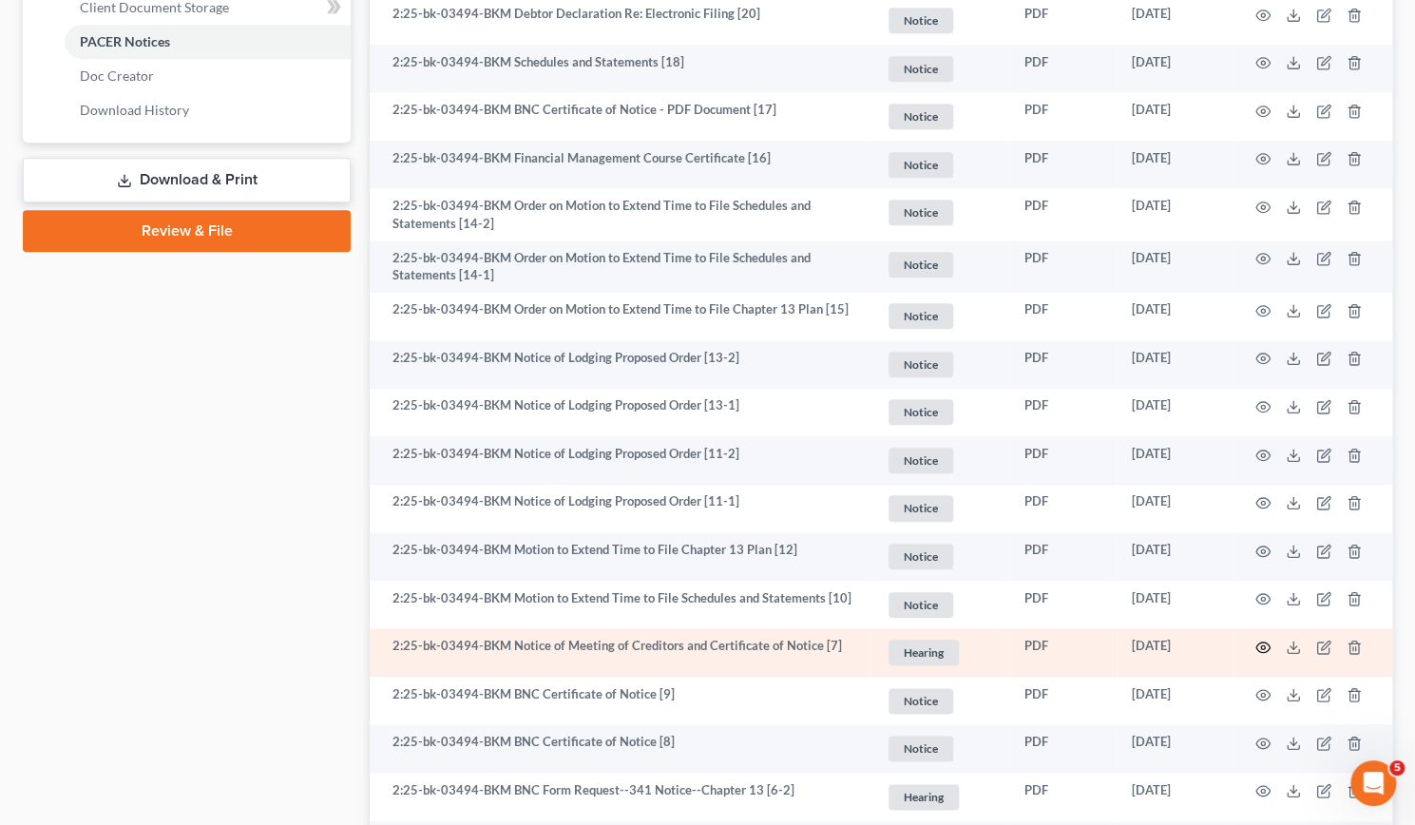
click at [1262, 649] on icon "button" at bounding box center [1262, 646] width 15 height 15
click at [1262, 644] on icon "button" at bounding box center [1262, 646] width 15 height 15
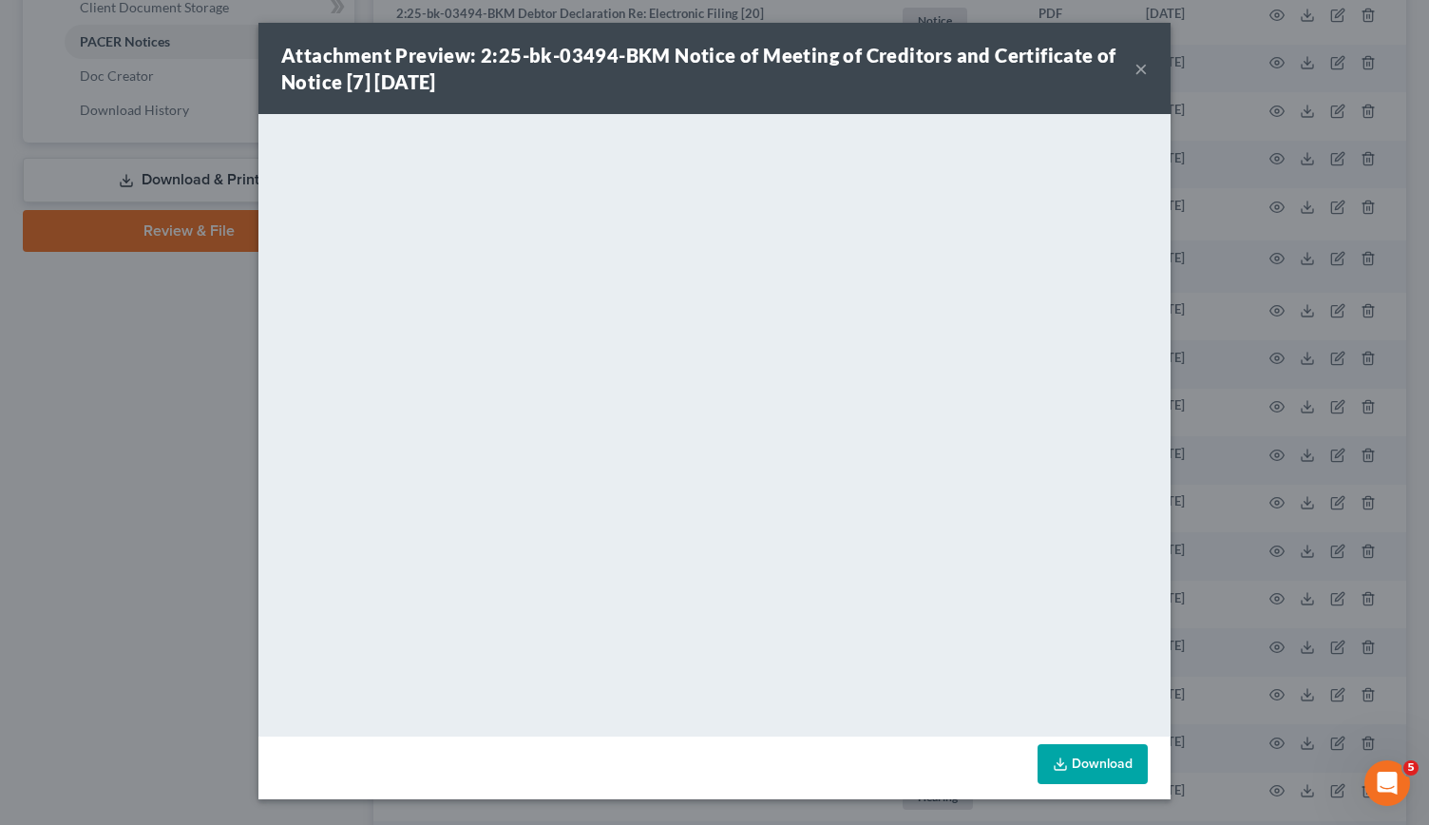
click at [1140, 67] on button "×" at bounding box center [1140, 68] width 13 height 23
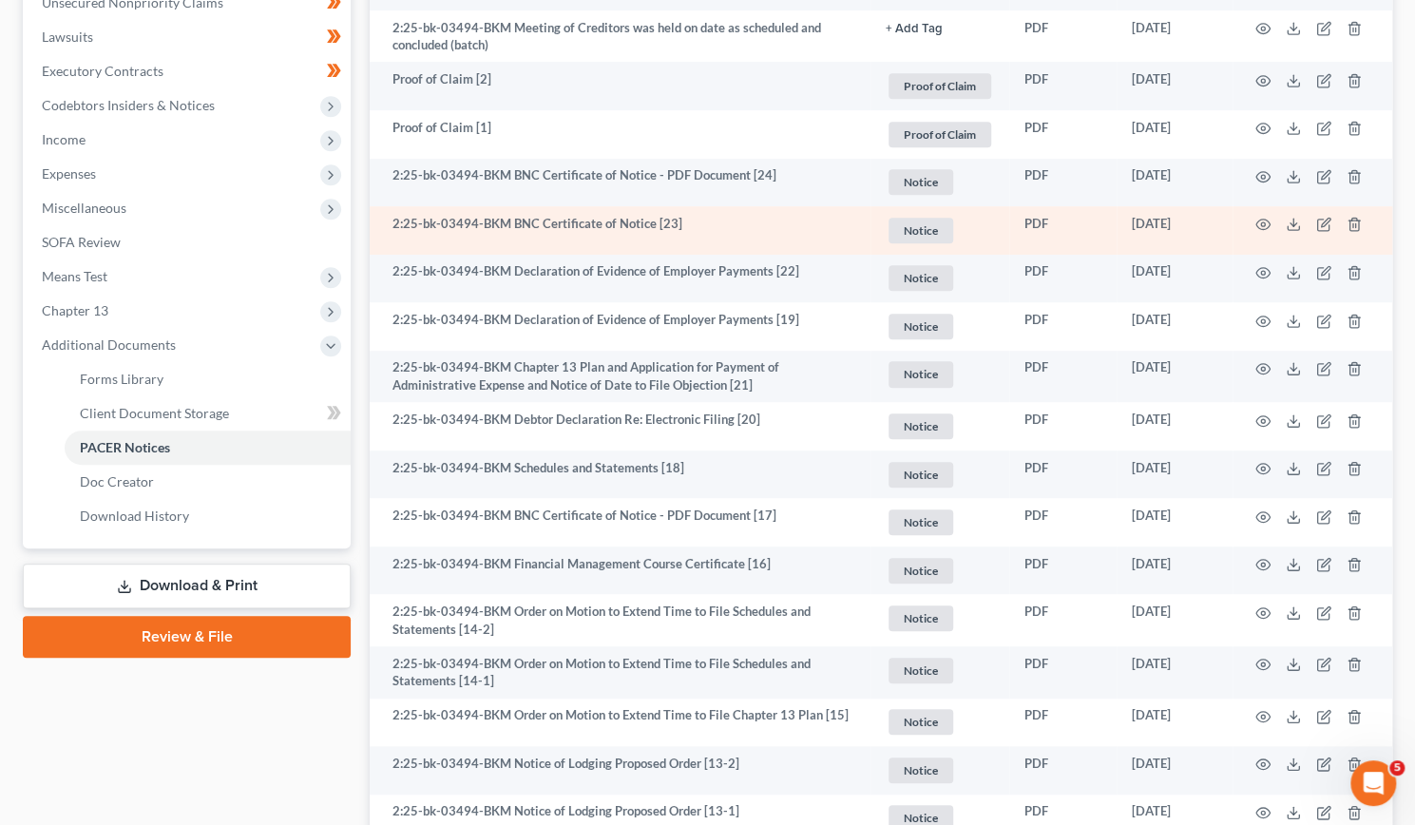
scroll to position [531, 0]
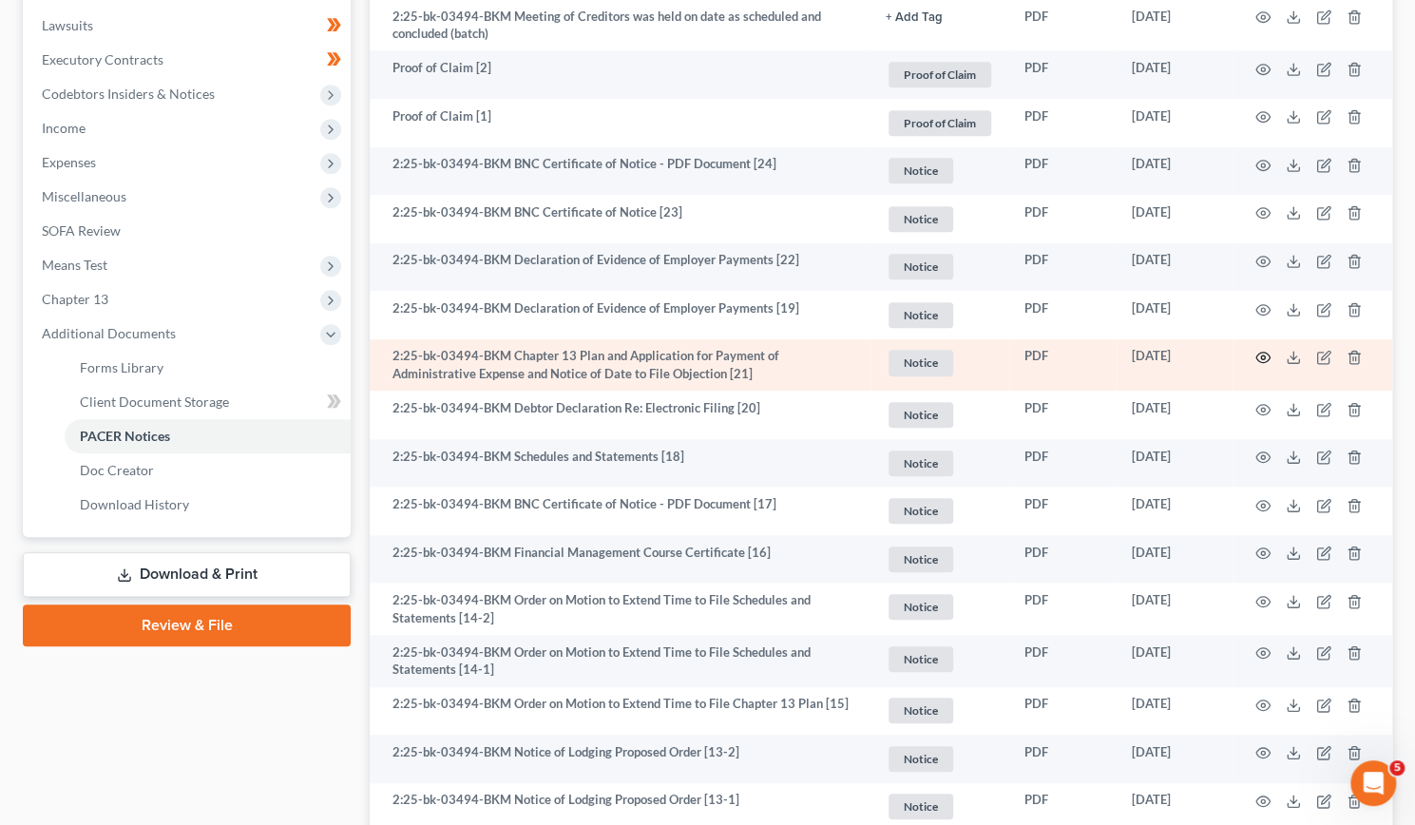
click at [1256, 351] on icon "button" at bounding box center [1262, 357] width 15 height 15
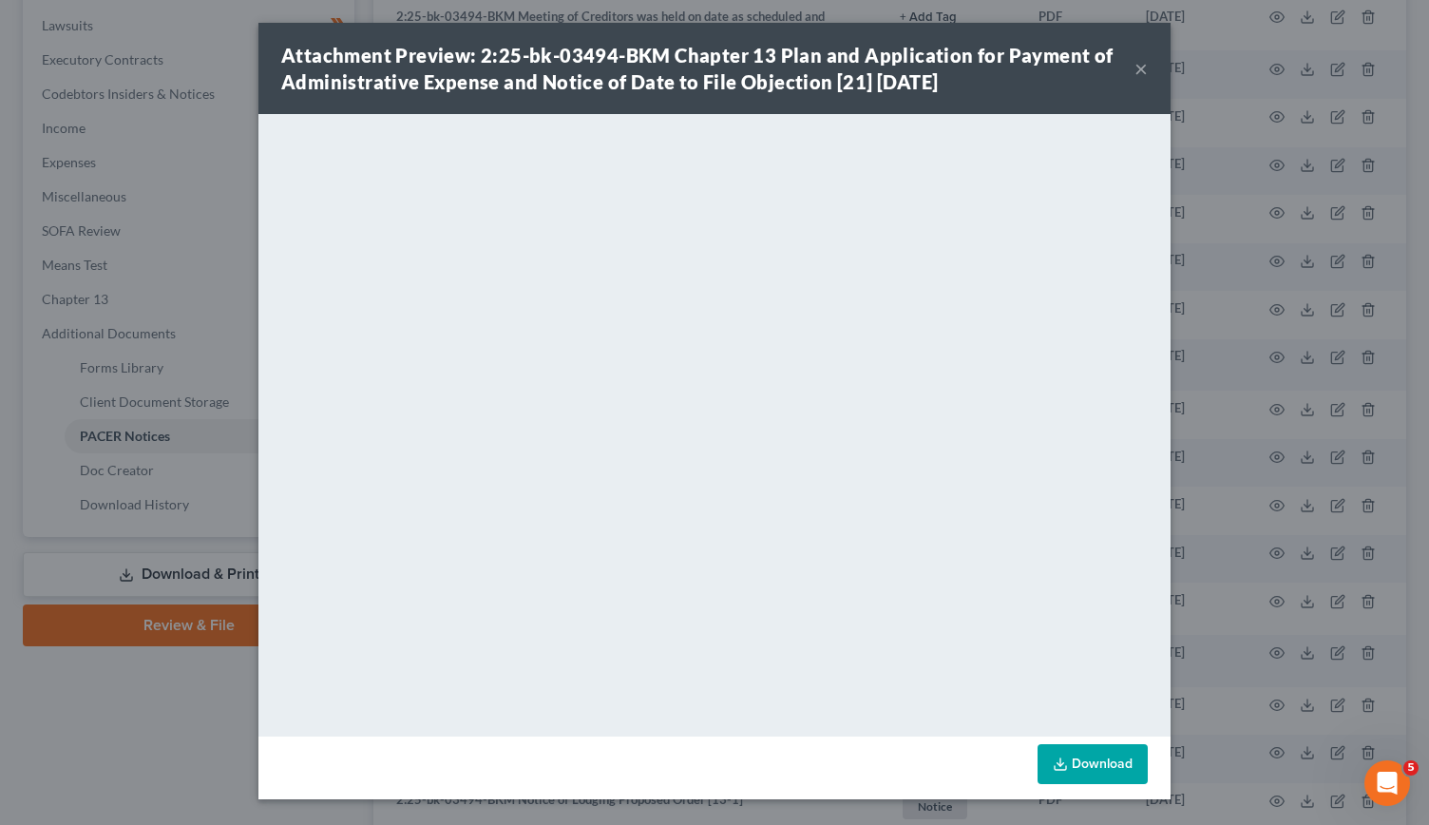
click at [1142, 69] on button "×" at bounding box center [1140, 68] width 13 height 23
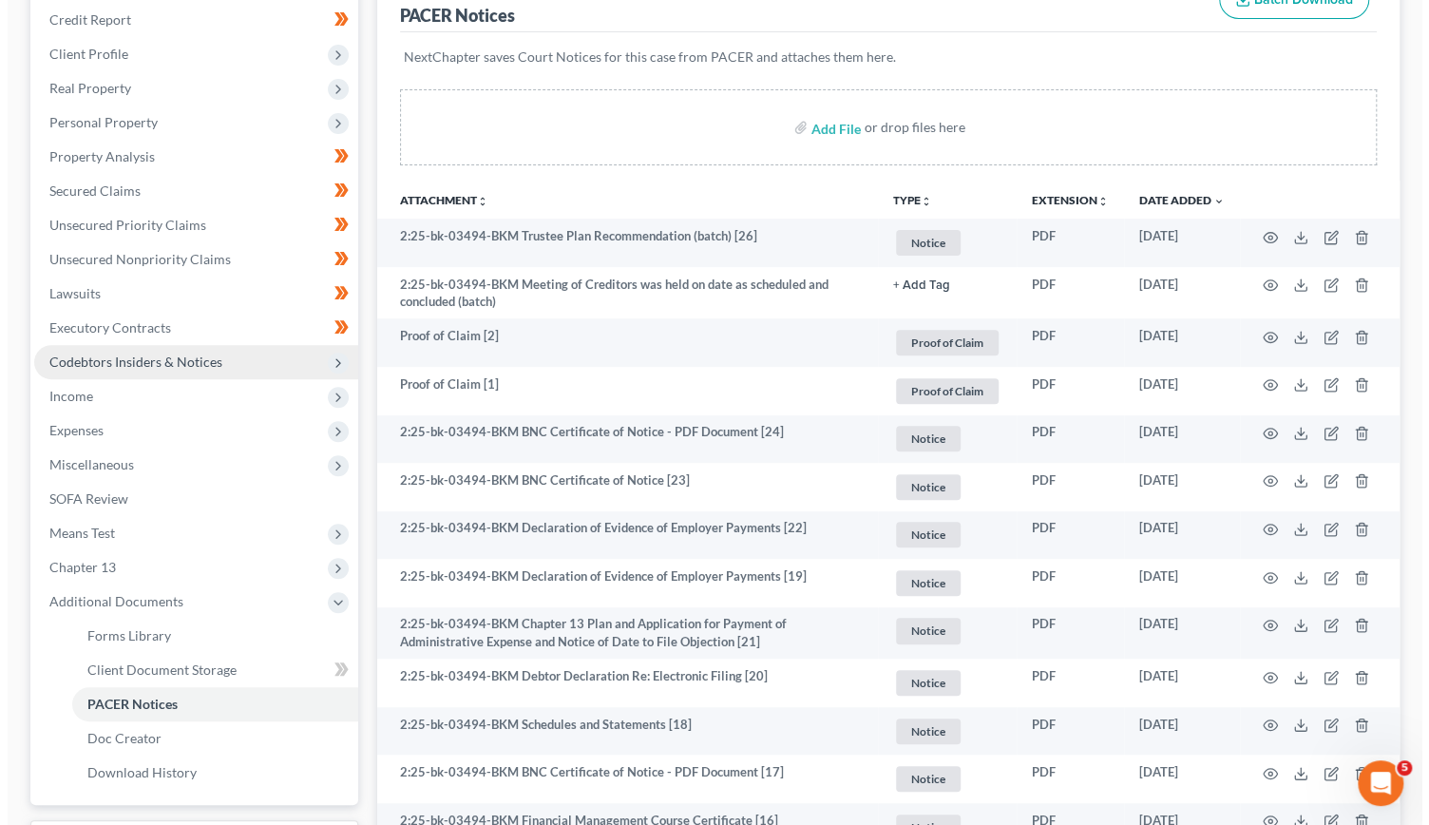
scroll to position [0, 0]
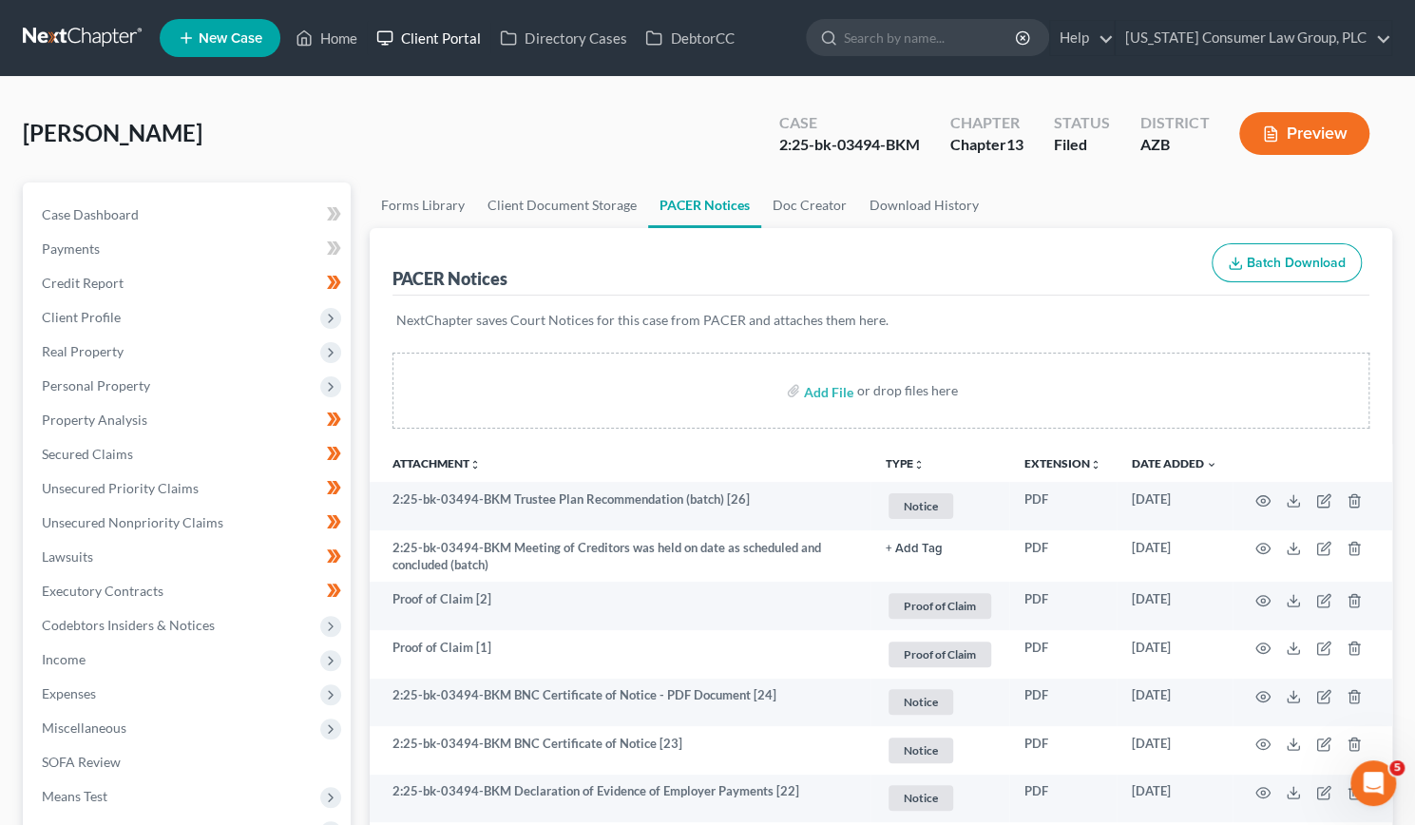
click at [426, 47] on link "Client Portal" at bounding box center [429, 38] width 124 height 34
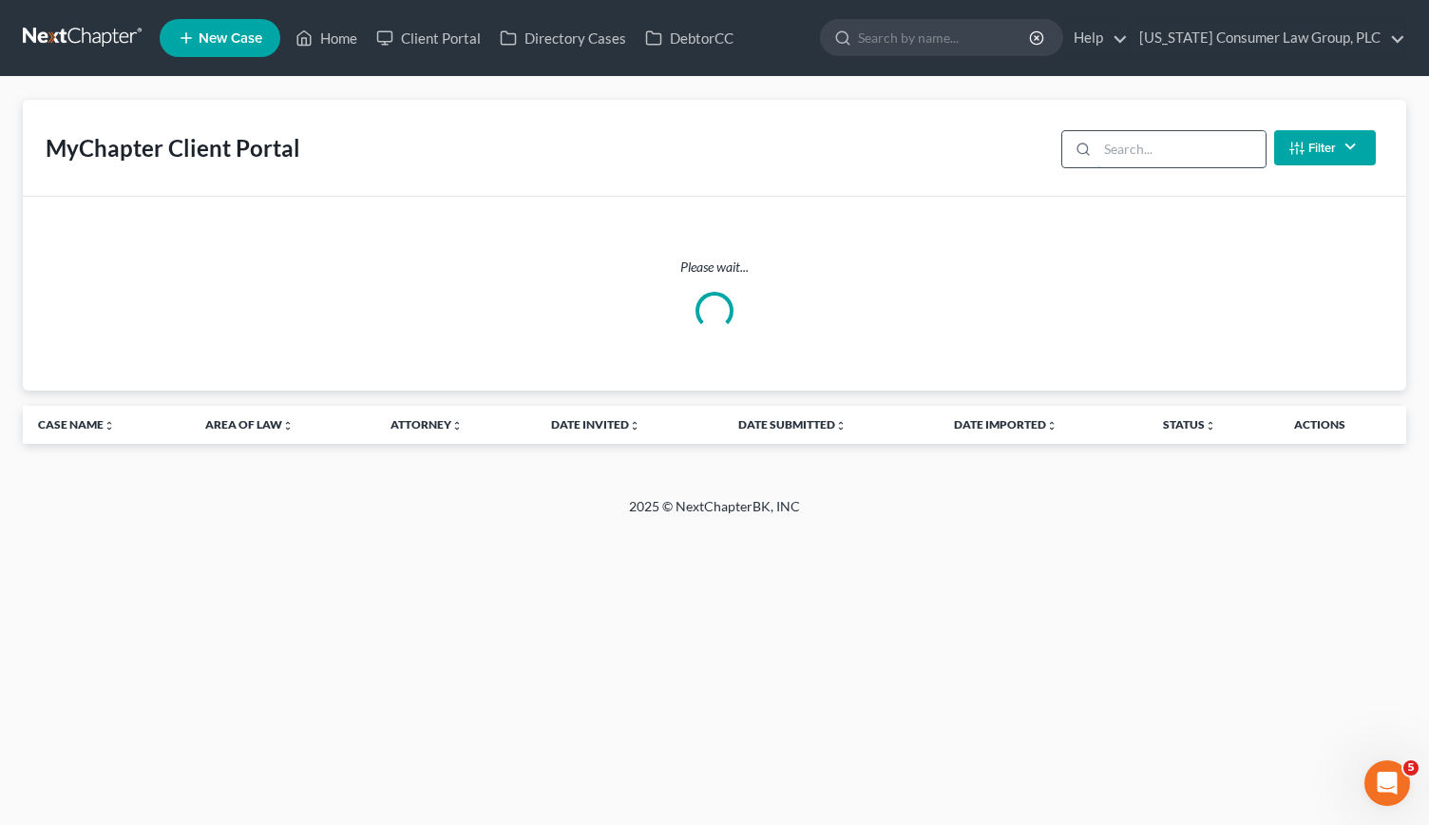
click at [1148, 145] on input "search" at bounding box center [1181, 149] width 168 height 36
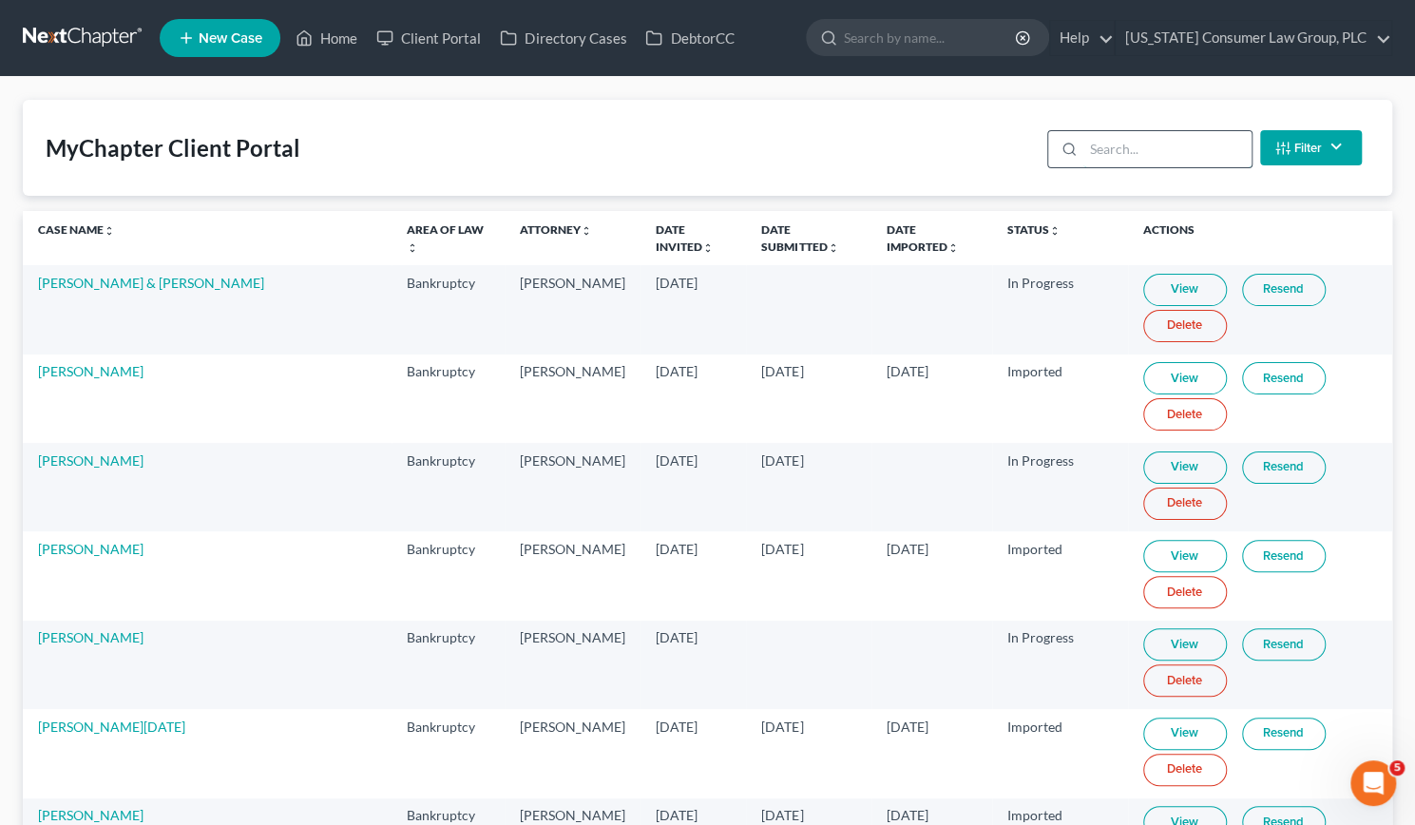
click at [1134, 147] on input "search" at bounding box center [1167, 149] width 168 height 36
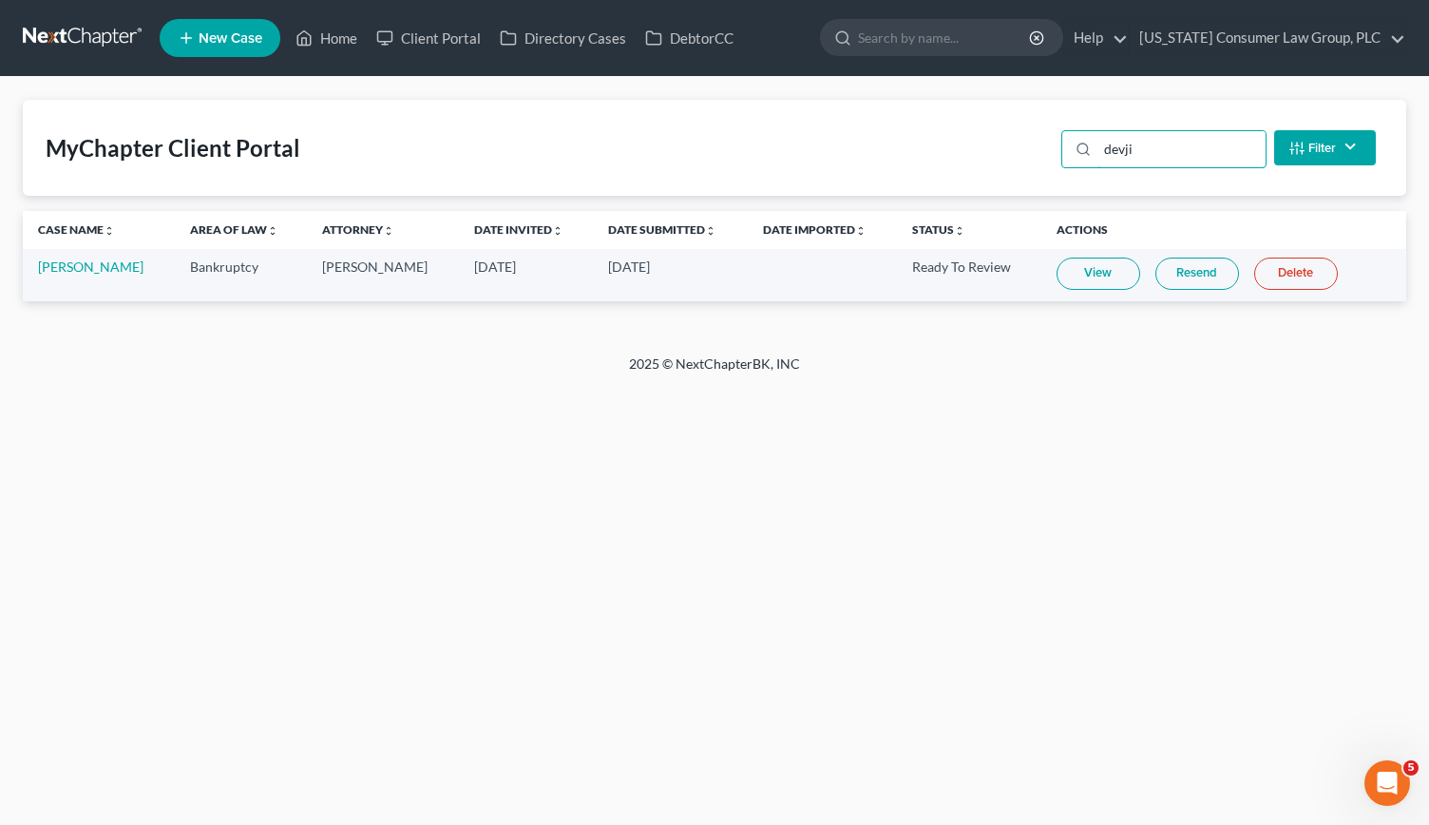
type input "devji"
click at [1093, 265] on link "View" at bounding box center [1099, 273] width 84 height 32
